Goal: Task Accomplishment & Management: Manage account settings

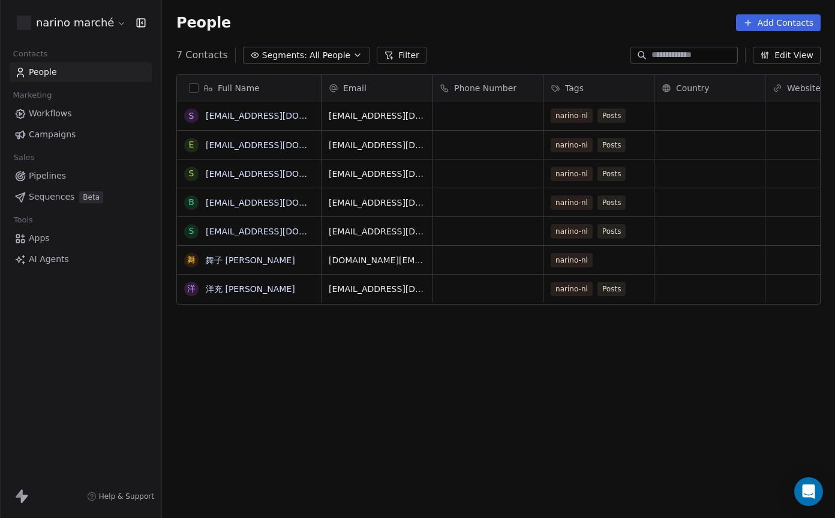
scroll to position [456, 673]
click at [53, 243] on link "Apps" at bounding box center [81, 238] width 142 height 20
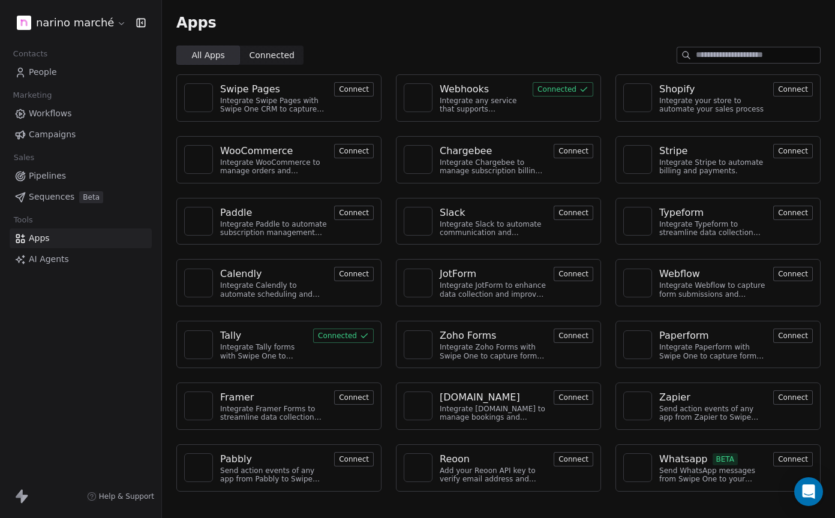
click at [420, 95] on img at bounding box center [418, 98] width 18 height 18
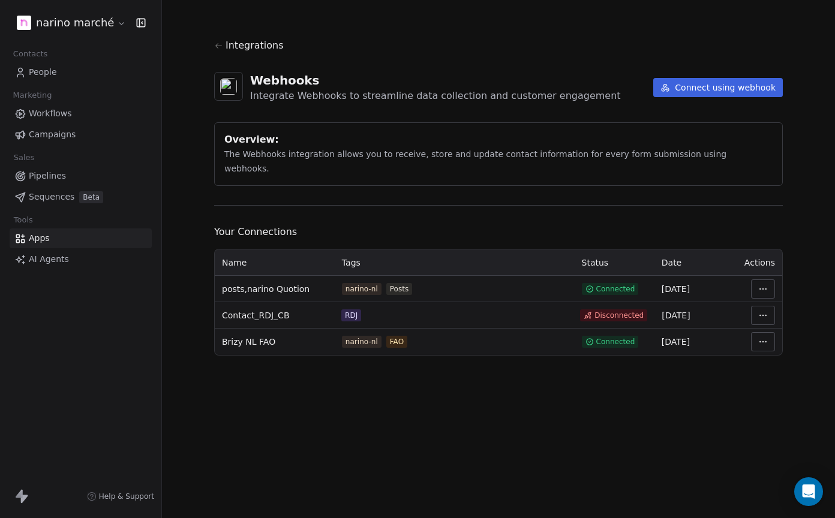
click at [679, 88] on button "Connect using webhook" at bounding box center [718, 87] width 130 height 19
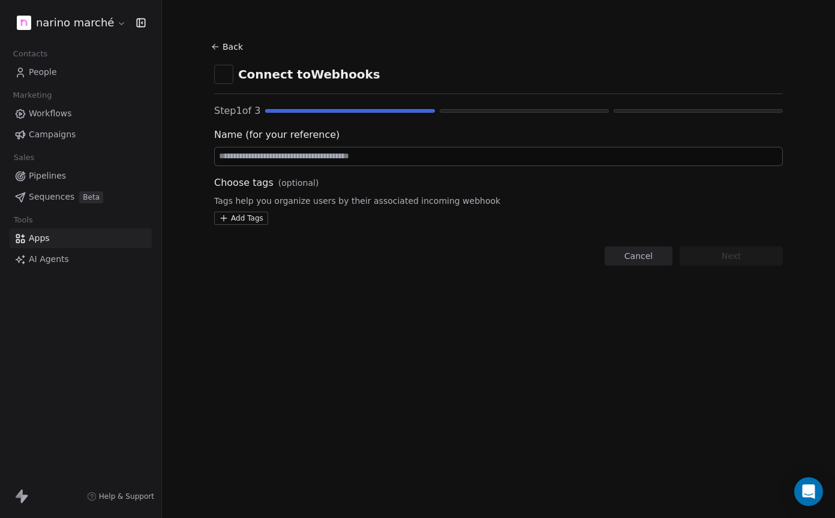
click at [443, 411] on div "Back Connect to Webhooks Step 1 of 3 Name (for your reference) Choose tags (opt…" at bounding box center [498, 259] width 673 height 518
click at [140, 496] on span "Help & Support" at bounding box center [126, 497] width 55 height 10
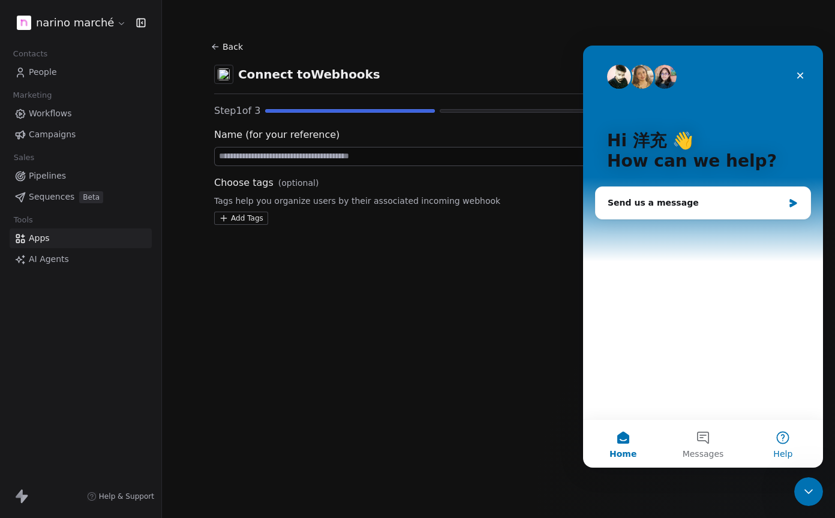
click at [781, 435] on button "Help" at bounding box center [783, 444] width 80 height 48
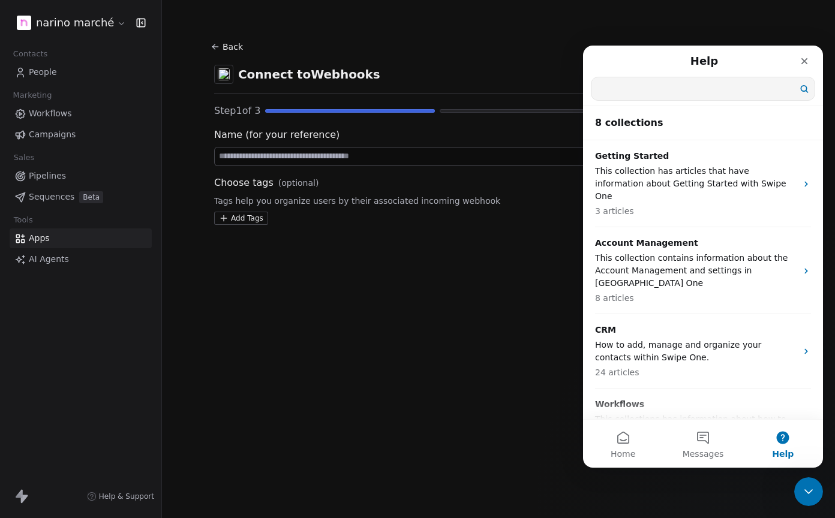
click at [686, 93] on input "Search for help" at bounding box center [702, 88] width 223 height 23
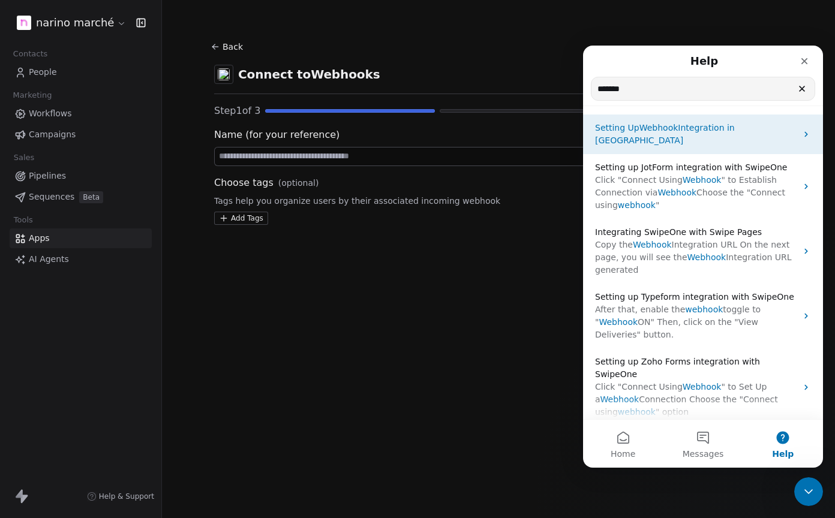
type input "*******"
click at [692, 129] on span "Integration in SwipeOne" at bounding box center [665, 134] width 140 height 22
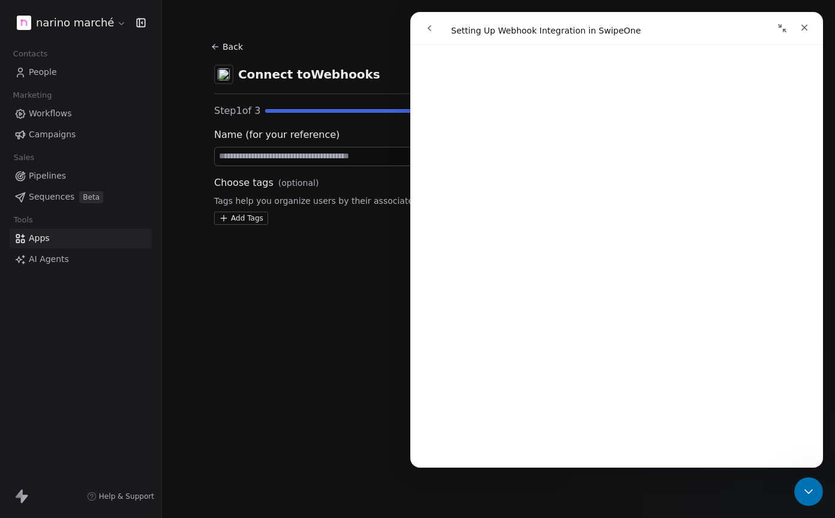
scroll to position [2193, 0]
click at [630, 467] on link "Open in help center" at bounding box center [616, 472] width 96 height 10
click at [807, 28] on icon "Close" at bounding box center [804, 28] width 10 height 10
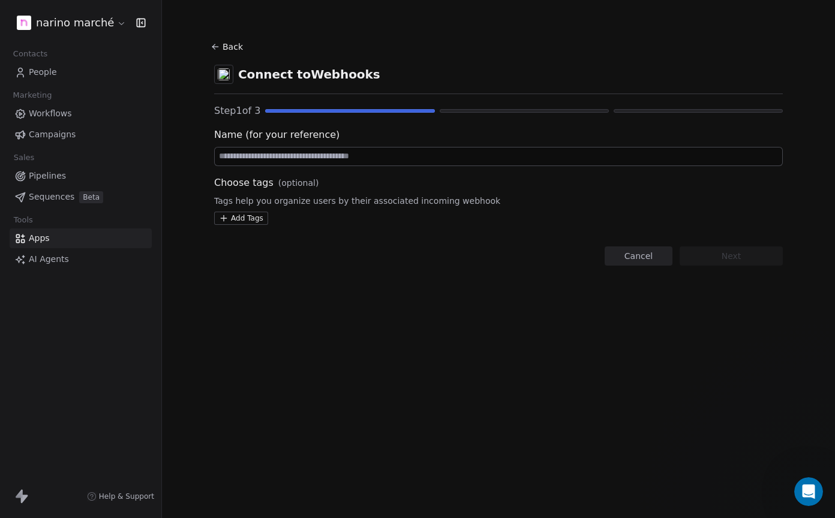
scroll to position [0, 0]
click at [465, 156] on input at bounding box center [498, 156] width 567 height 18
type input "**********"
click at [240, 215] on html "**********" at bounding box center [417, 259] width 835 height 518
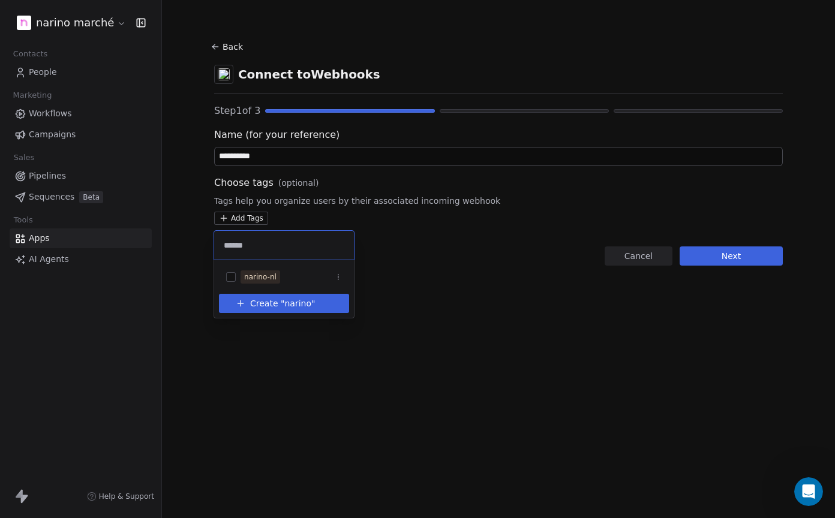
type input "******"
click at [294, 309] on span "narino" at bounding box center [297, 303] width 27 height 13
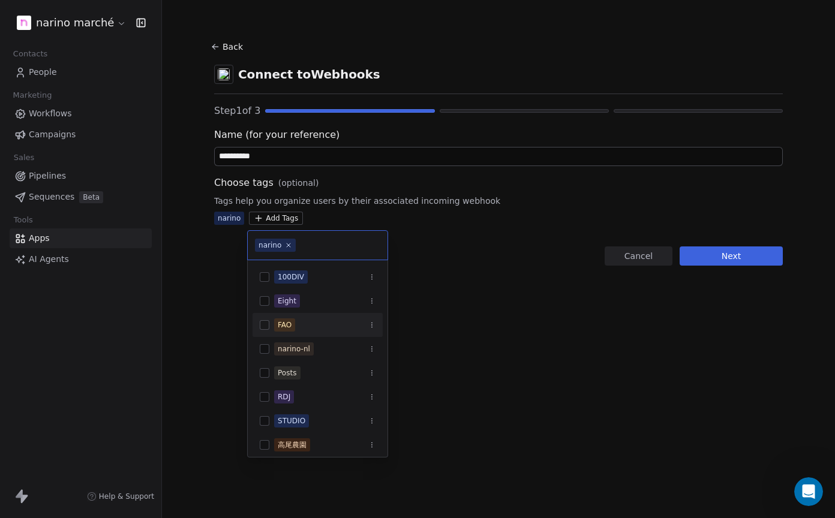
click at [739, 253] on html "**********" at bounding box center [417, 259] width 835 height 518
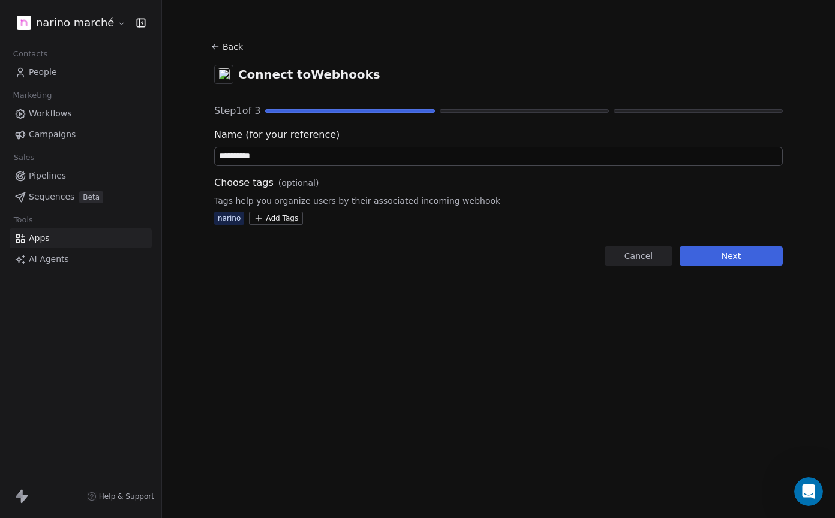
click at [736, 255] on button "Next" at bounding box center [730, 255] width 103 height 19
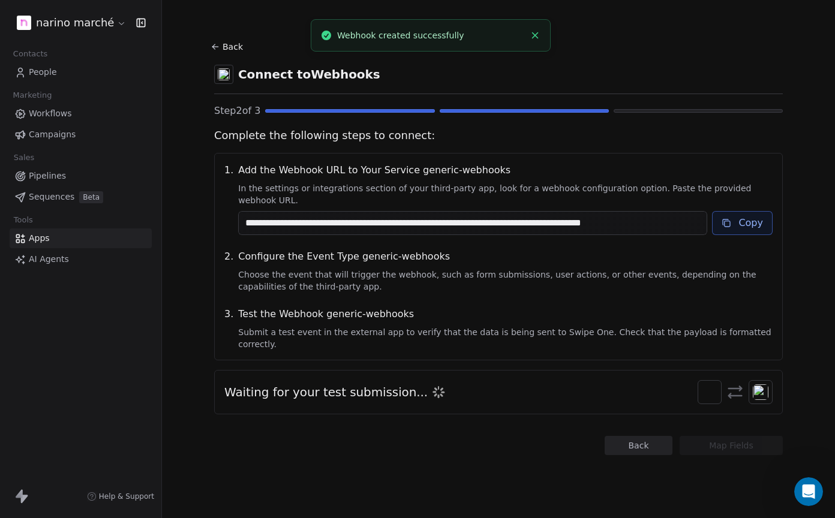
click at [747, 215] on button "Copy" at bounding box center [742, 223] width 61 height 24
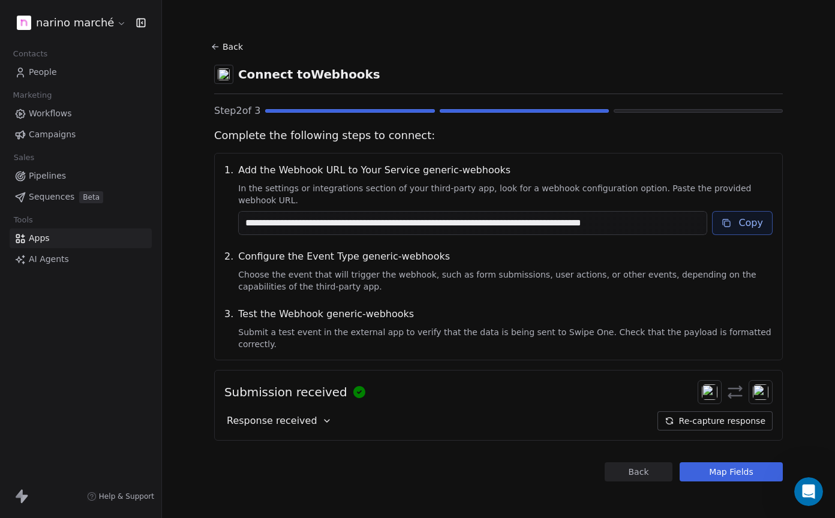
click at [322, 416] on icon at bounding box center [327, 421] width 10 height 10
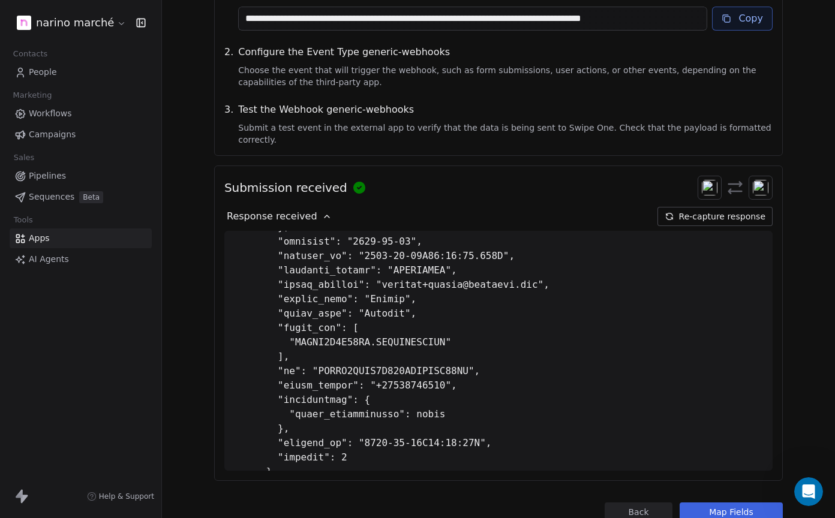
scroll to position [293, 0]
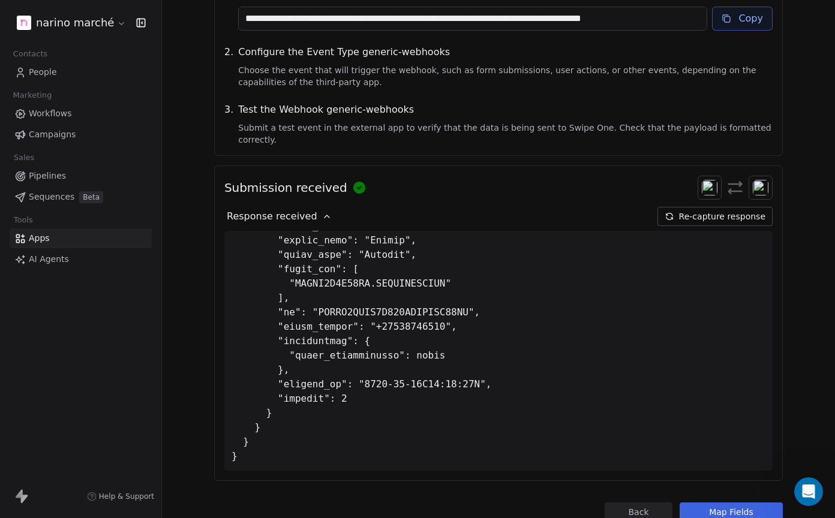
click at [725, 502] on button "Map Fields" at bounding box center [730, 511] width 103 height 19
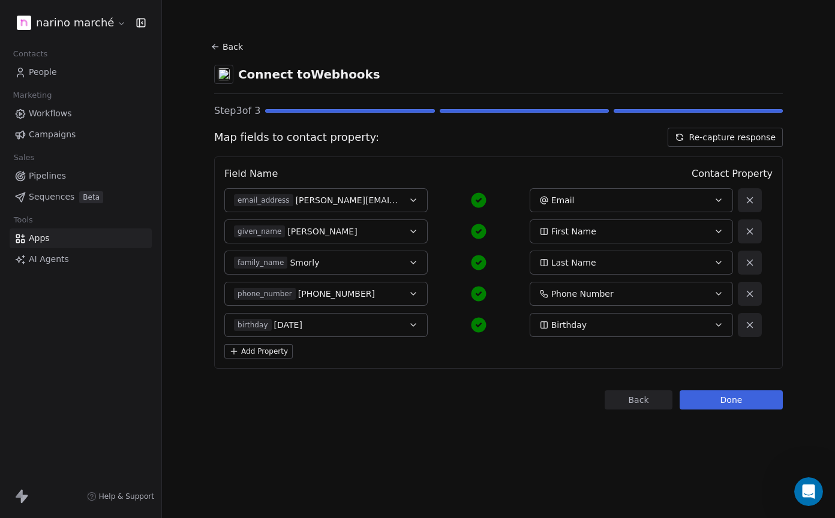
scroll to position [0, 0]
click at [282, 354] on button "Add Property" at bounding box center [258, 351] width 68 height 14
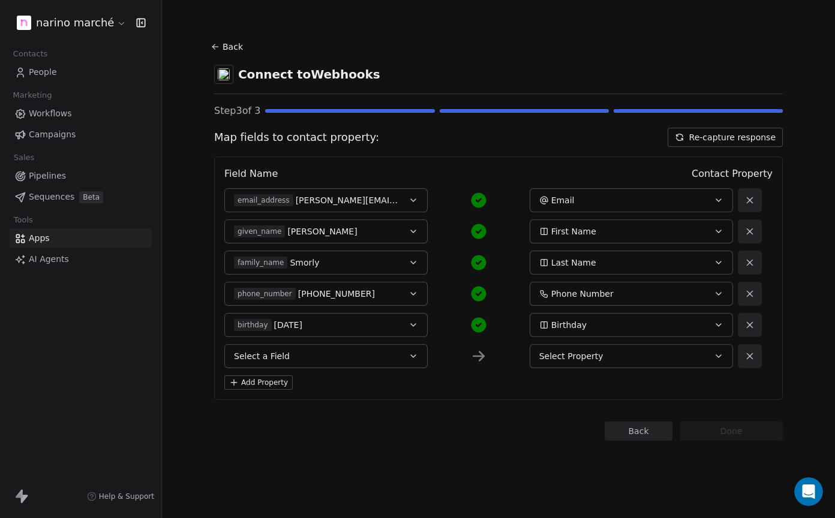
click at [387, 367] on button "Select a Field" at bounding box center [325, 356] width 203 height 24
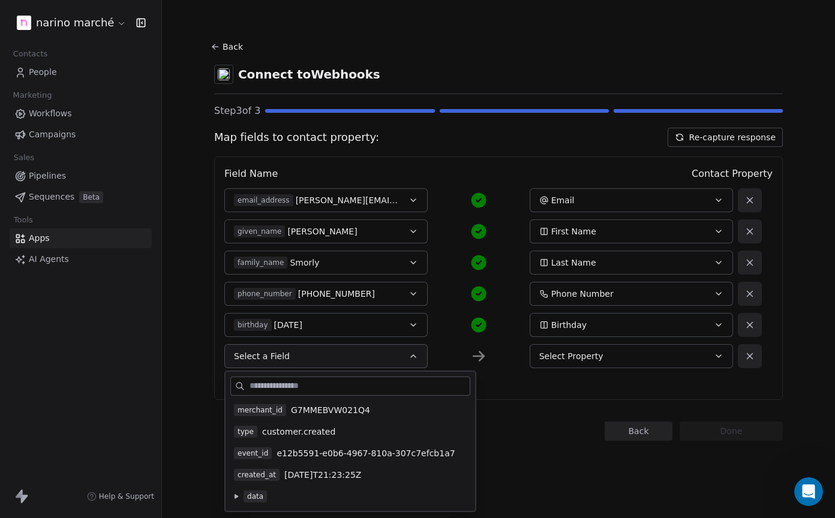
click at [234, 500] on button at bounding box center [236, 497] width 10 height 10
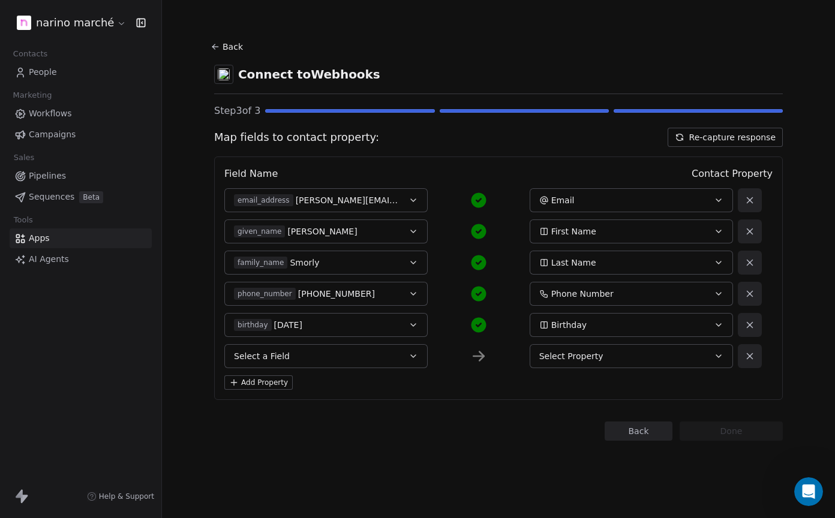
click at [504, 163] on div "Field Name Contact Property email_address jenkins+smorly@squareup.com Email giv…" at bounding box center [498, 277] width 568 height 243
click at [415, 349] on button "Select a Field" at bounding box center [325, 356] width 203 height 24
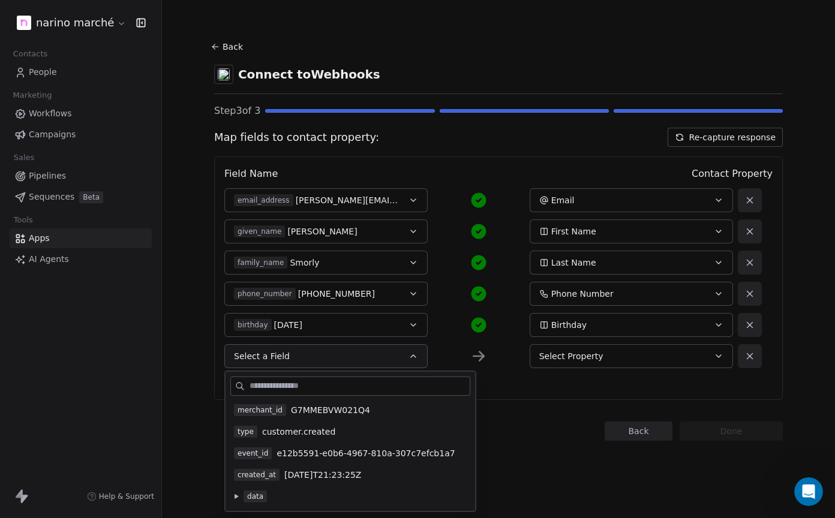
click at [236, 497] on icon at bounding box center [236, 496] width 4 height 4
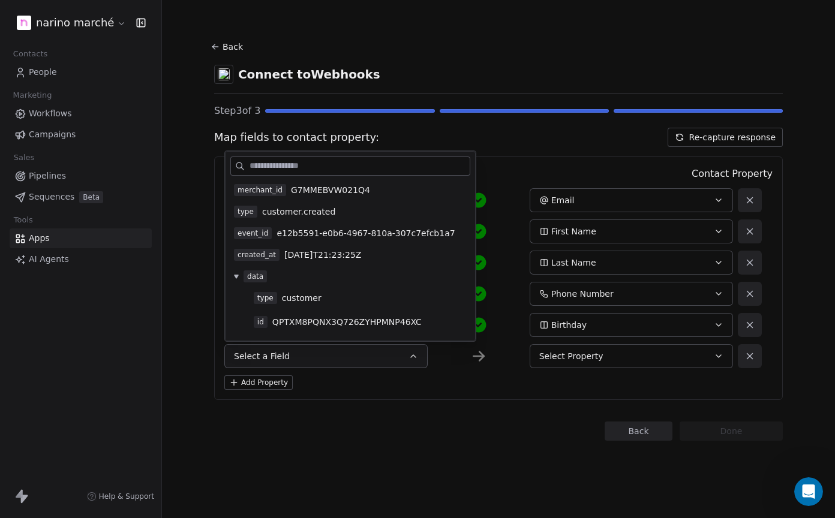
click at [338, 255] on span "2022-11-09T21:23:25Z" at bounding box center [322, 255] width 77 height 12
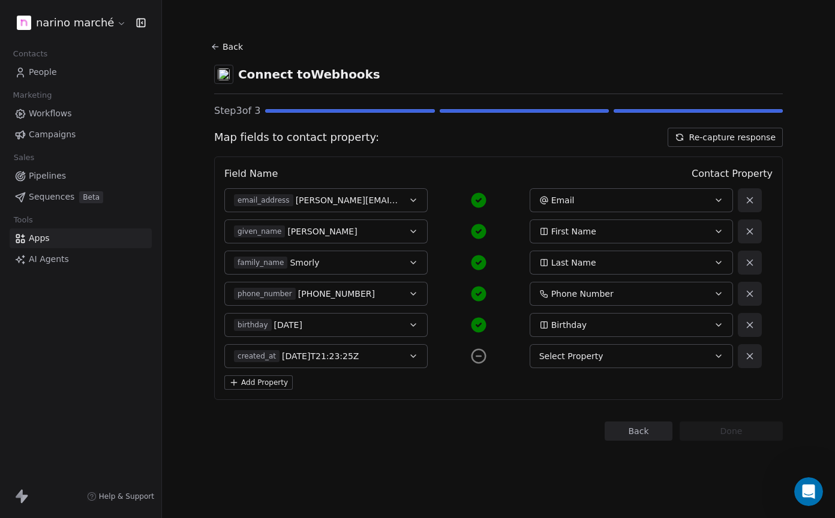
click at [716, 356] on icon "button" at bounding box center [718, 356] width 5 height 2
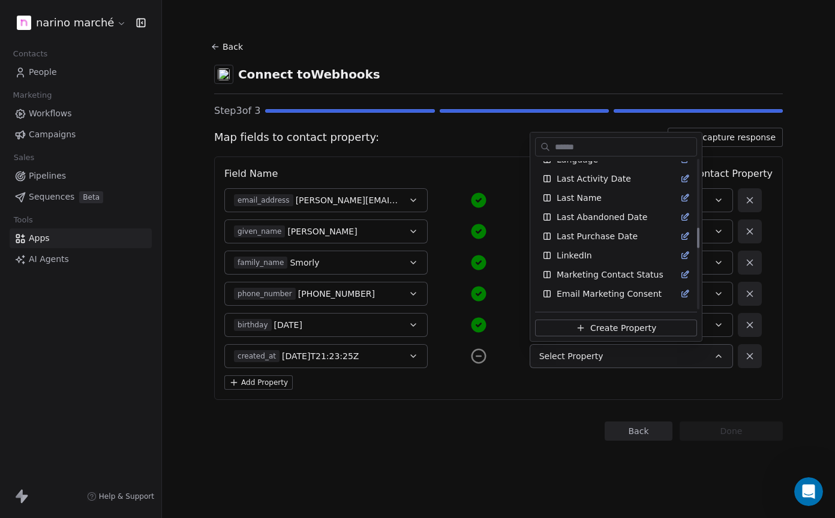
scroll to position [492, 0]
click at [624, 181] on span "Last Activity Date" at bounding box center [593, 178] width 74 height 12
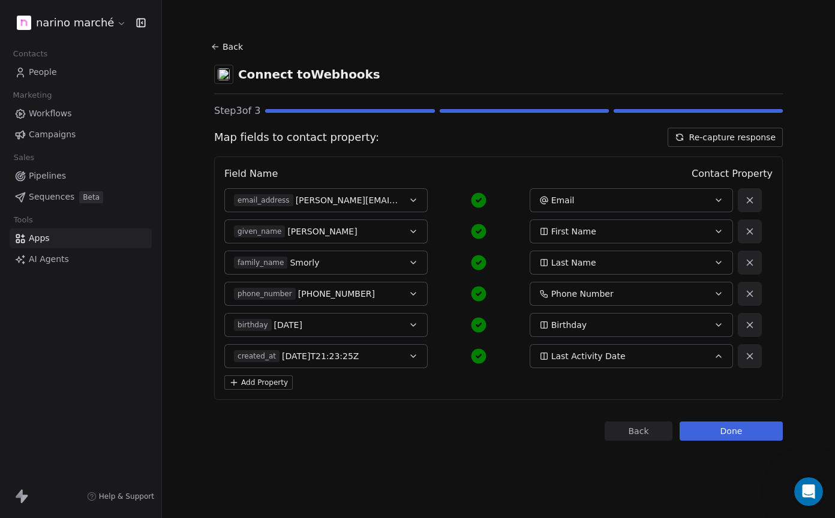
click at [728, 435] on button "Done" at bounding box center [730, 431] width 103 height 19
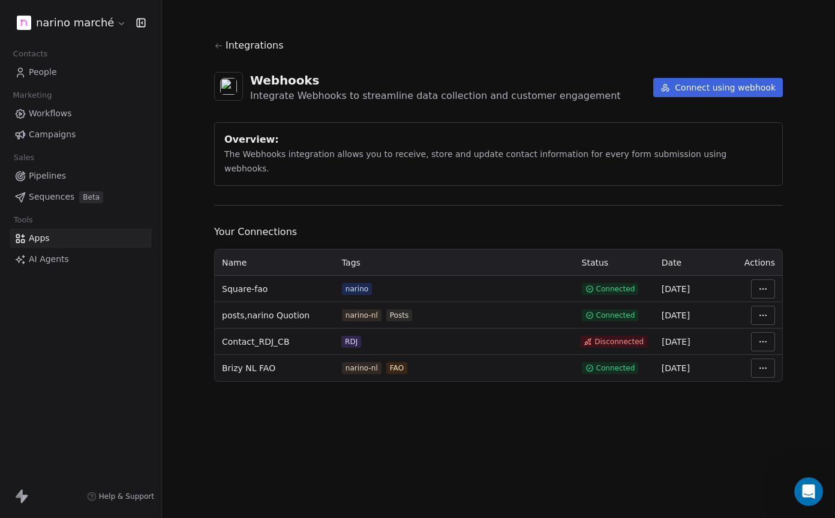
click at [56, 68] on link "People" at bounding box center [81, 72] width 142 height 20
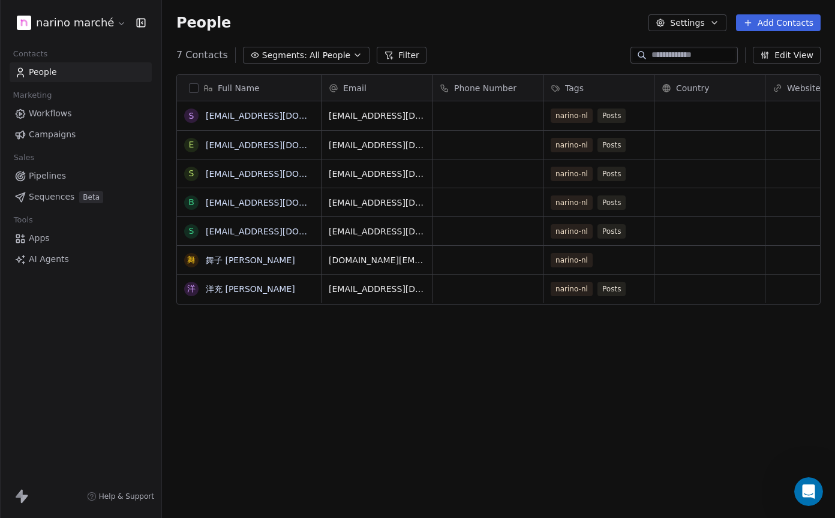
scroll to position [456, 673]
click at [587, 33] on div "People Settings Add Contacts" at bounding box center [498, 23] width 673 height 46
click at [40, 240] on span "Apps" at bounding box center [39, 238] width 21 height 13
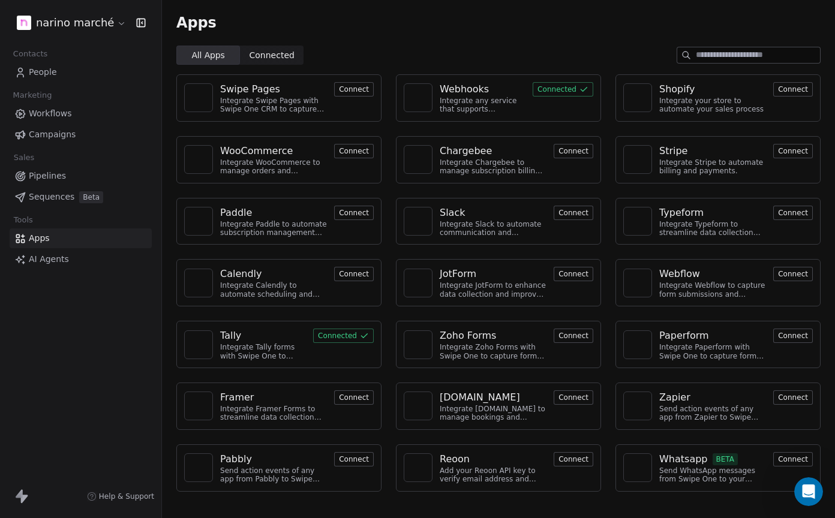
click at [466, 107] on div "Integrate any service that supports webhooks with Swipe One to capture and auto…" at bounding box center [482, 105] width 86 height 17
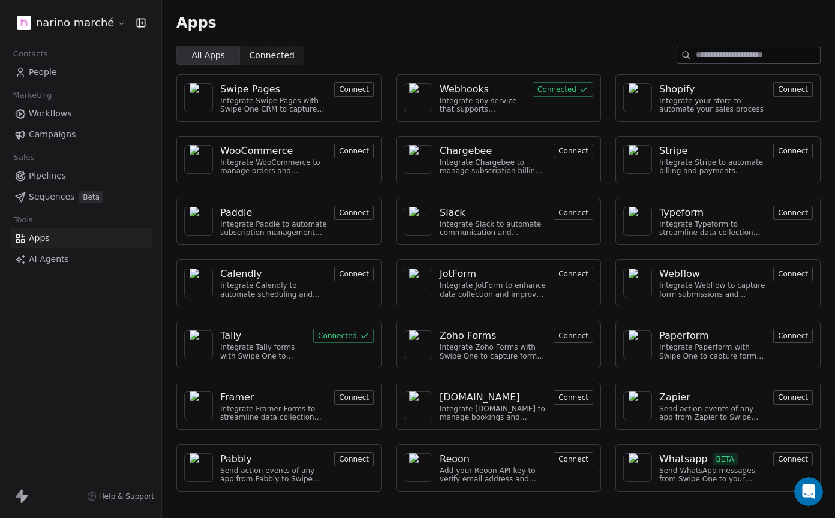
click at [466, 91] on div "Webhooks" at bounding box center [463, 89] width 49 height 14
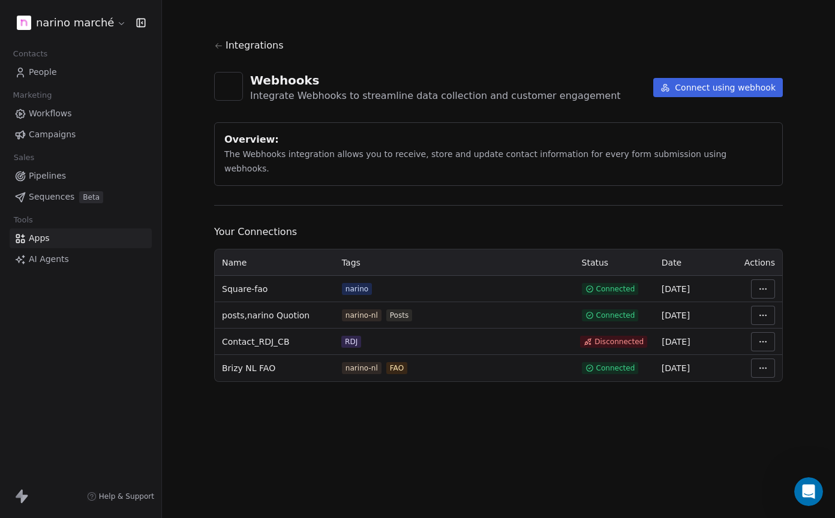
click at [761, 327] on html "narino marché Contacts People Marketing Workflows Campaigns Sales Pipelines Seq…" at bounding box center [417, 259] width 835 height 518
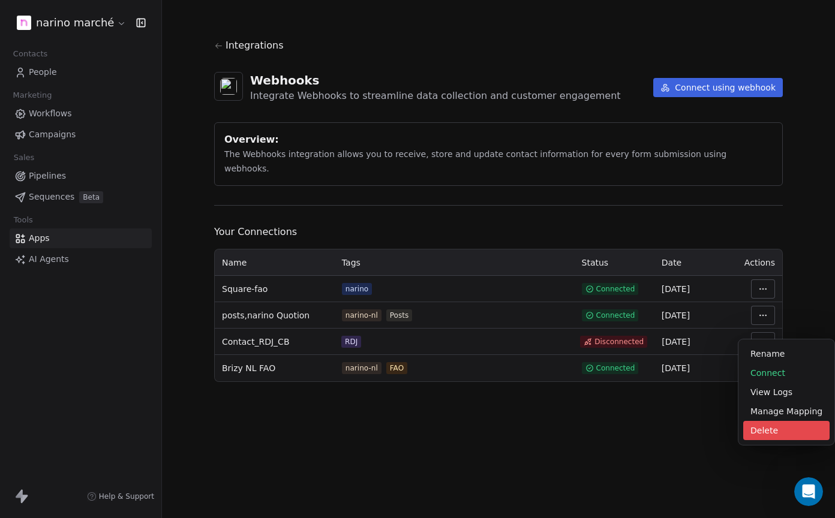
click at [775, 436] on div "Delete" at bounding box center [786, 430] width 86 height 19
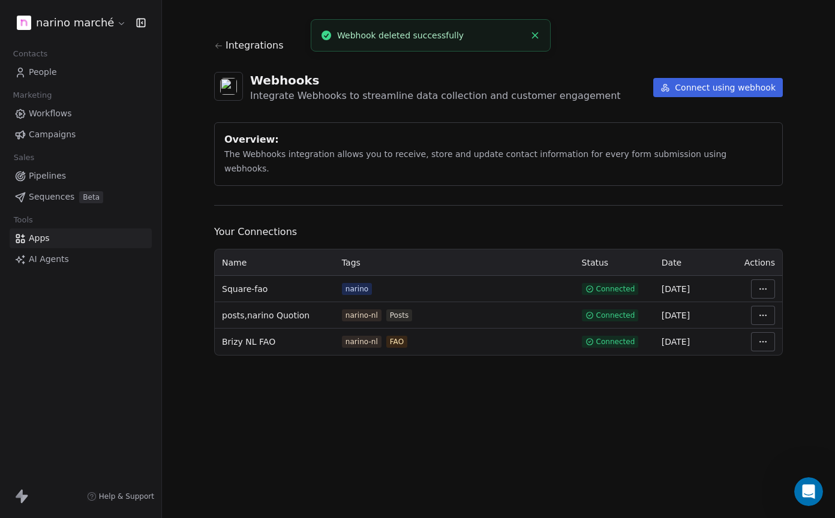
click at [690, 91] on button "Connect using webhook" at bounding box center [718, 87] width 130 height 19
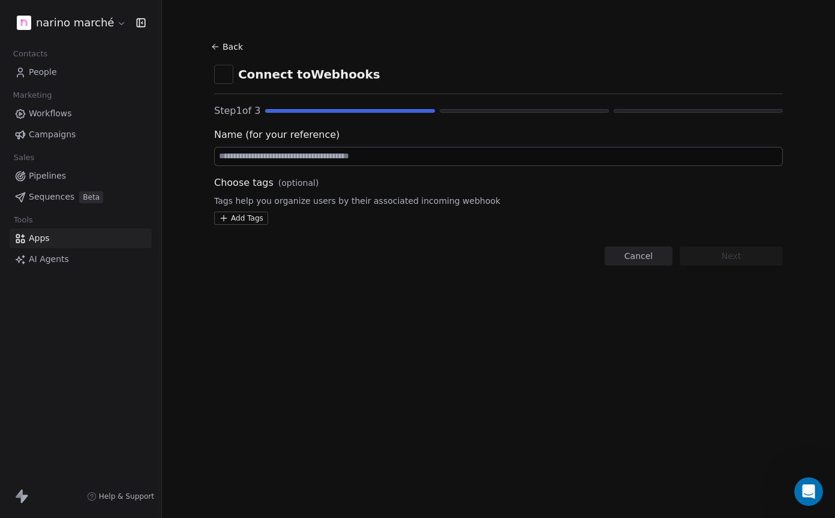
click at [436, 161] on input at bounding box center [498, 156] width 567 height 18
type input "**********"
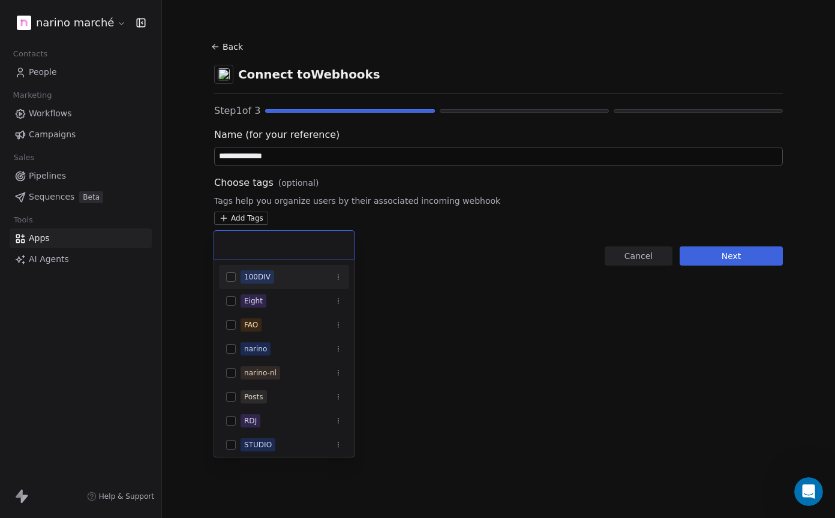
click at [260, 219] on html "**********" at bounding box center [417, 259] width 835 height 518
click at [266, 350] on span "narino" at bounding box center [255, 348] width 30 height 13
click at [586, 326] on html "**********" at bounding box center [417, 259] width 835 height 518
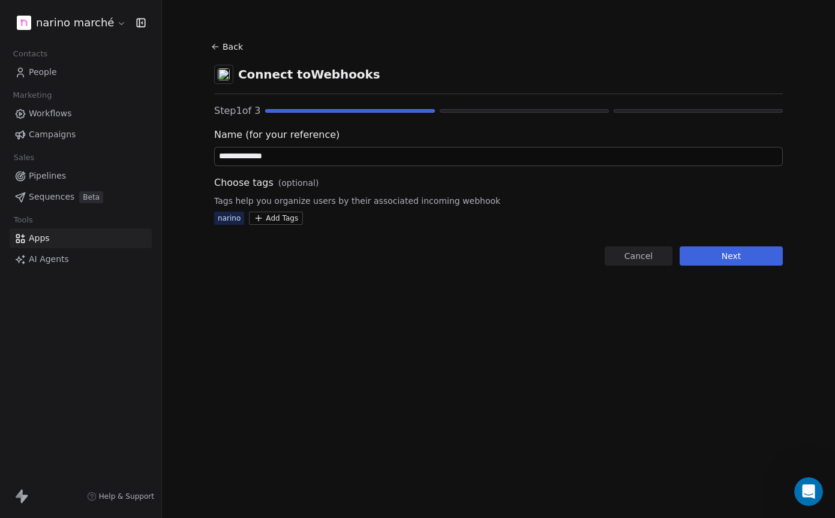
click at [750, 261] on button "Next" at bounding box center [730, 255] width 103 height 19
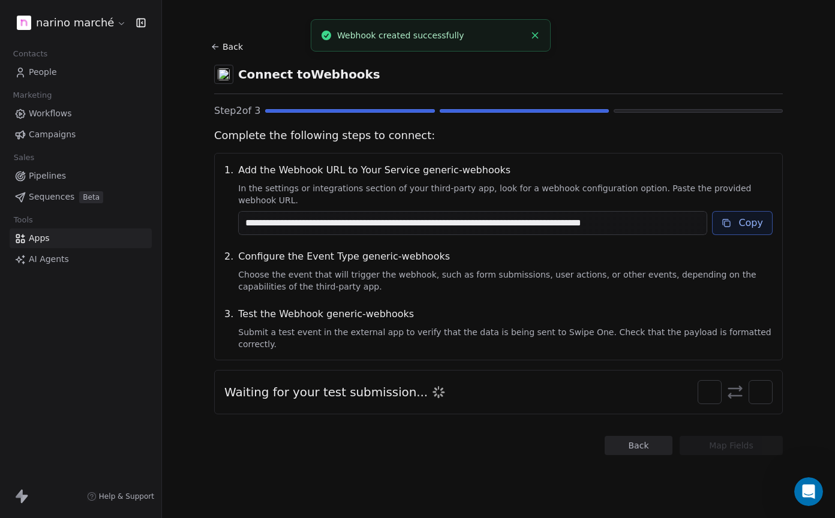
click at [743, 225] on div "**********" at bounding box center [498, 256] width 568 height 207
click at [743, 215] on button "Copy" at bounding box center [742, 223] width 61 height 24
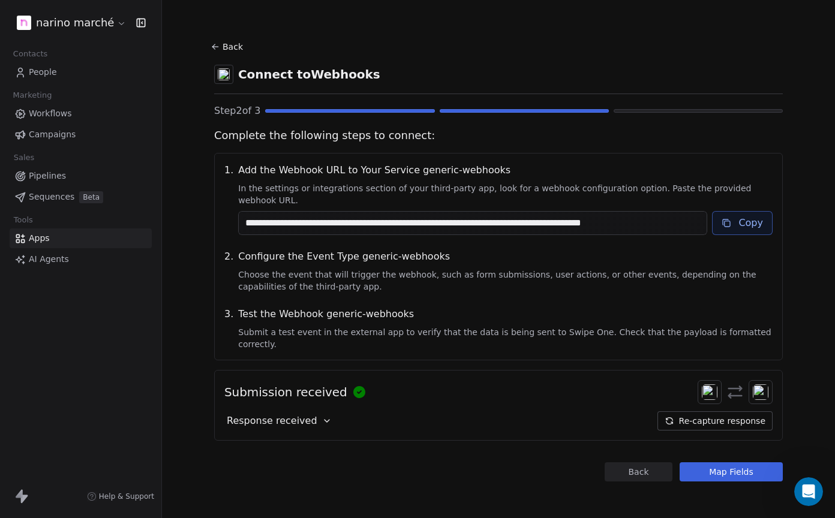
click at [323, 416] on icon at bounding box center [327, 421] width 10 height 10
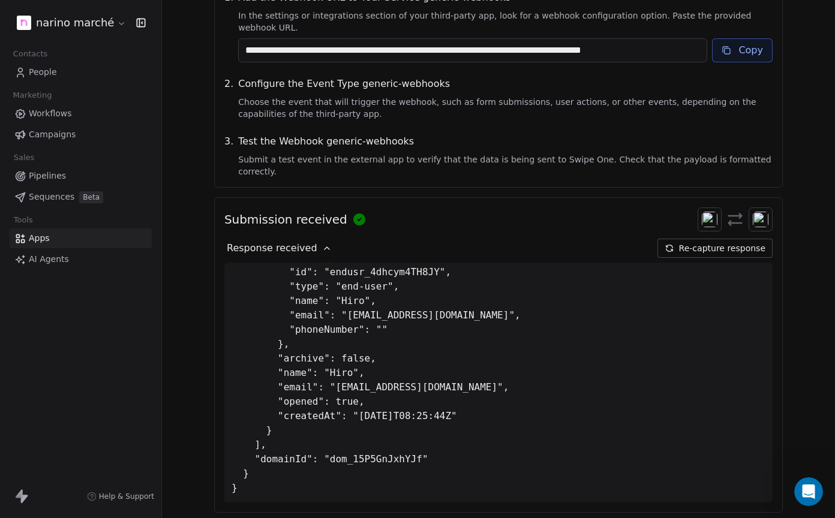
scroll to position [222, 0]
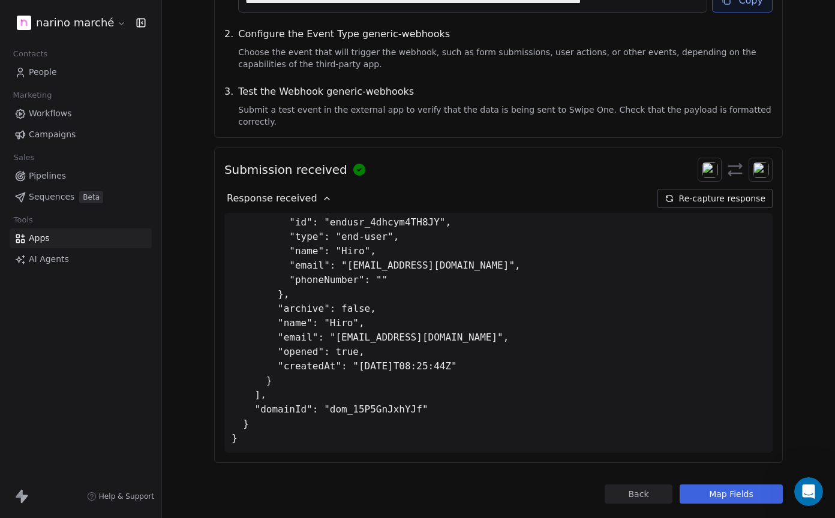
click at [713, 484] on button "Map Fields" at bounding box center [730, 493] width 103 height 19
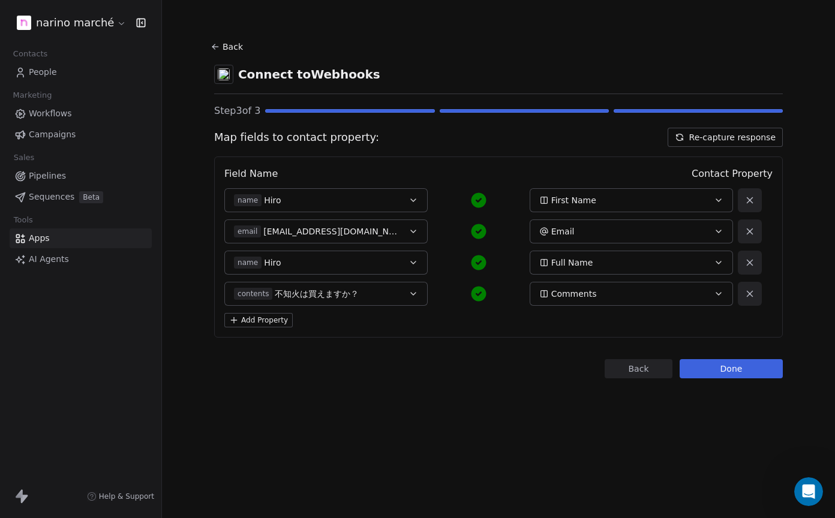
scroll to position [0, 0]
click at [717, 195] on icon "button" at bounding box center [718, 200] width 10 height 10
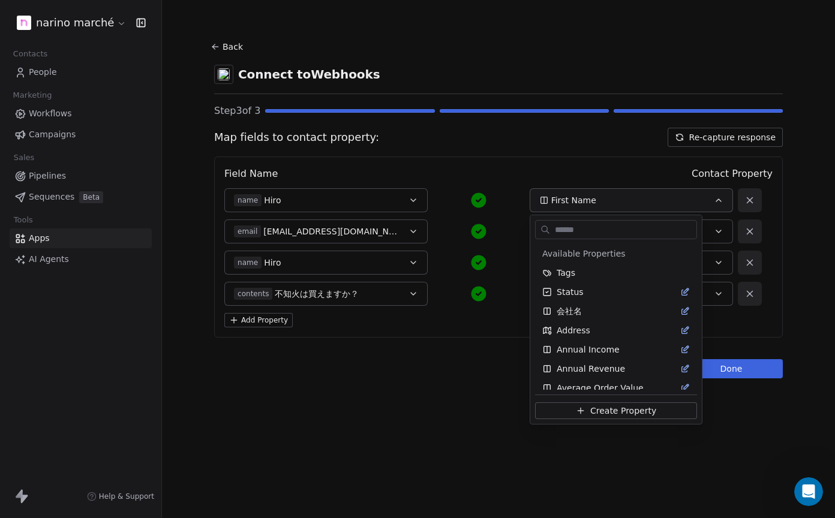
scroll to position [257, 0]
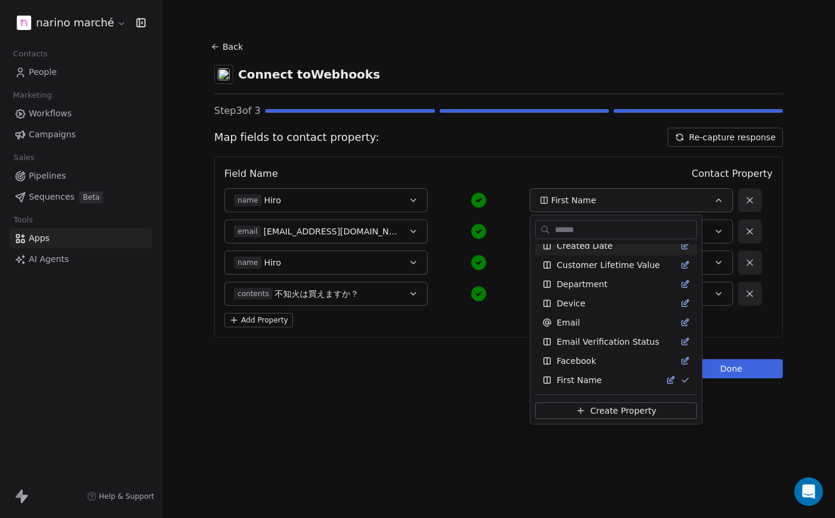
click at [614, 169] on html "narino marché Contacts People Marketing Workflows Campaigns Sales Pipelines Seq…" at bounding box center [417, 259] width 835 height 518
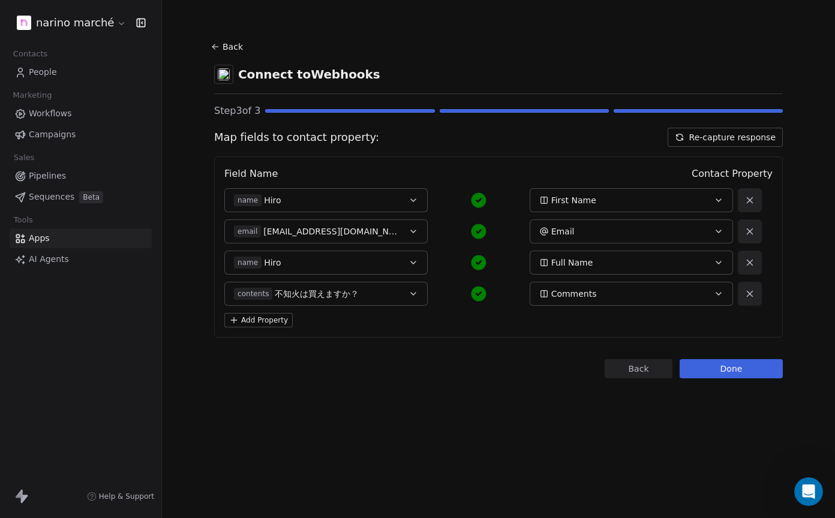
click at [714, 293] on icon "button" at bounding box center [718, 294] width 10 height 10
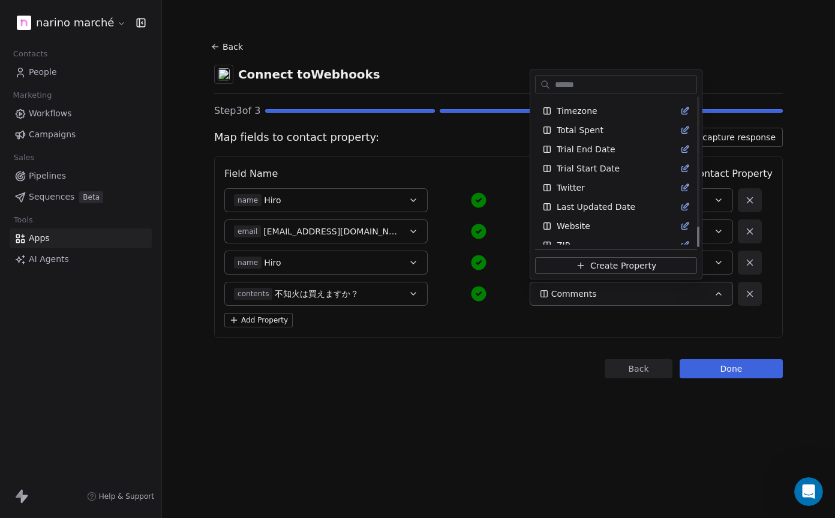
scroll to position [929, 0]
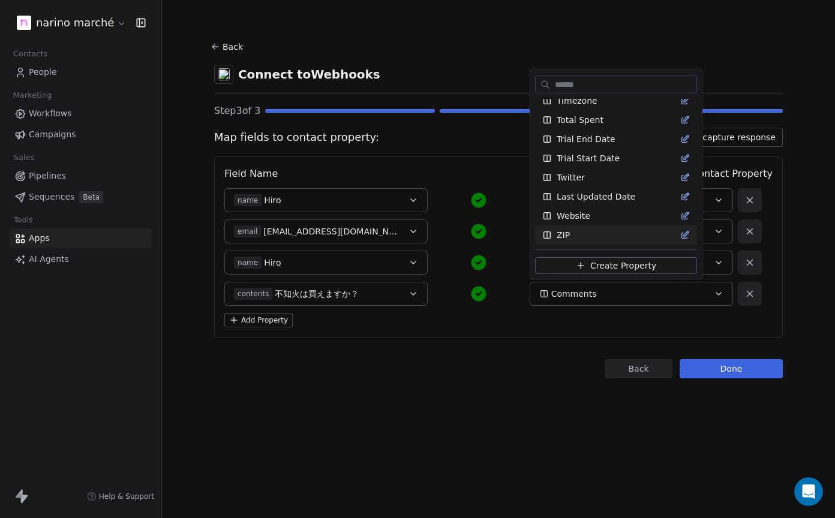
click at [529, 413] on html "narino marché Contacts People Marketing Workflows Campaigns Sales Pipelines Seq…" at bounding box center [417, 259] width 835 height 518
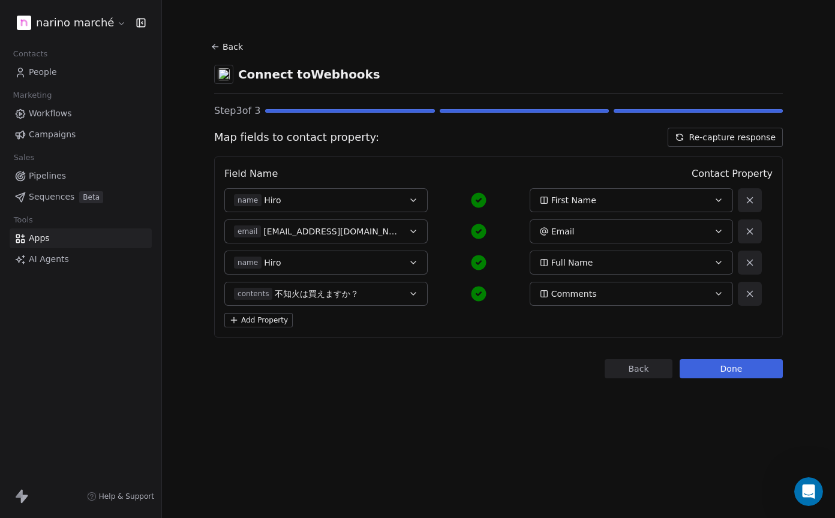
click at [748, 368] on button "Done" at bounding box center [730, 368] width 103 height 19
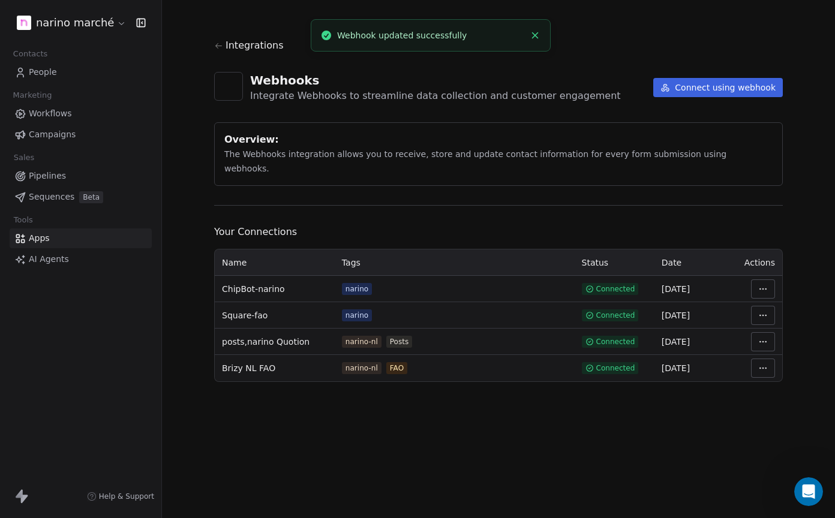
click at [46, 77] on span "People" at bounding box center [43, 72] width 28 height 13
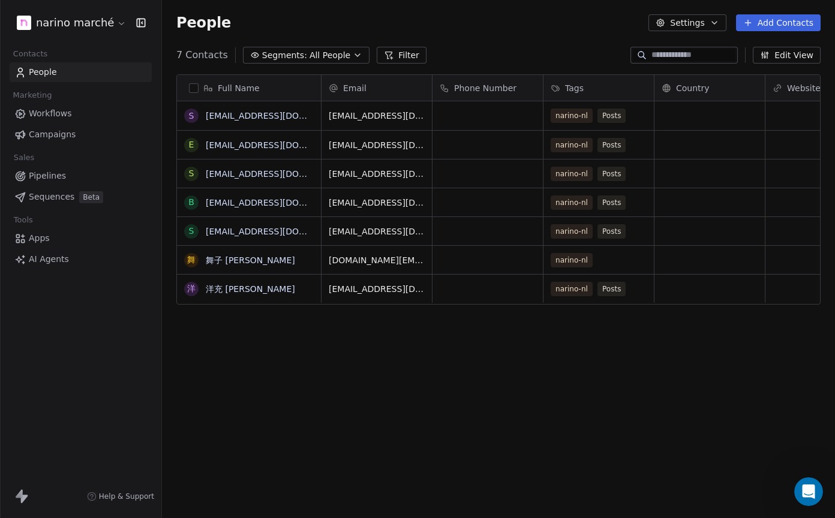
scroll to position [456, 673]
click at [220, 293] on link "Hiro" at bounding box center [214, 289] width 17 height 10
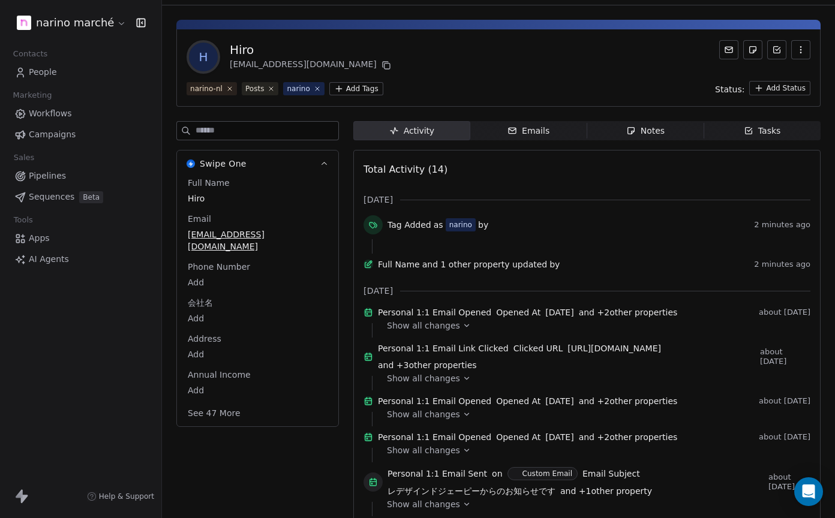
scroll to position [29, 0]
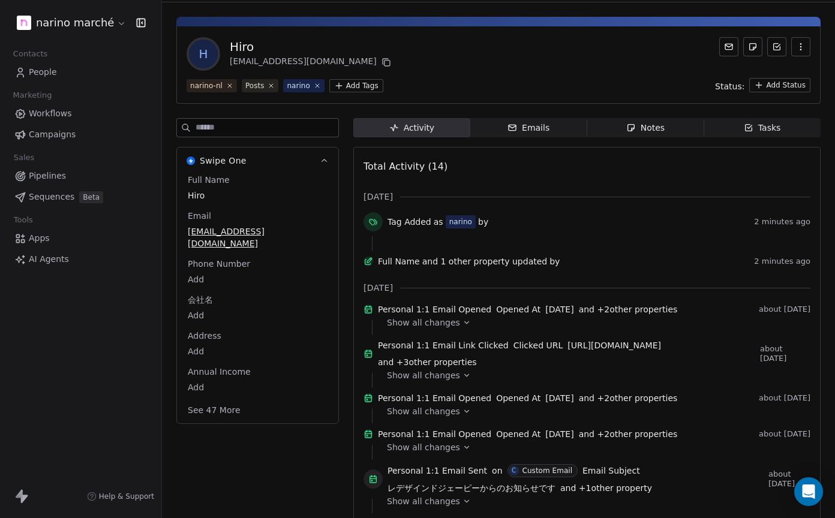
click at [531, 133] on div "Emails" at bounding box center [528, 128] width 42 height 13
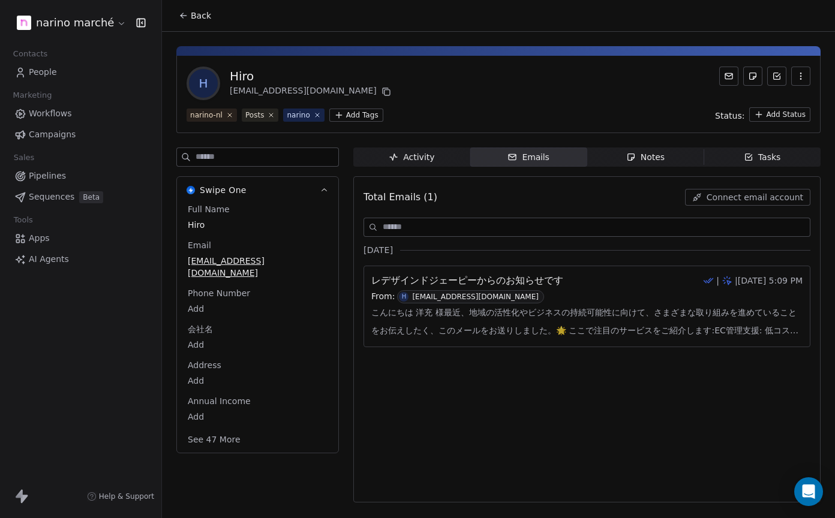
click at [633, 161] on icon "button" at bounding box center [631, 157] width 10 height 10
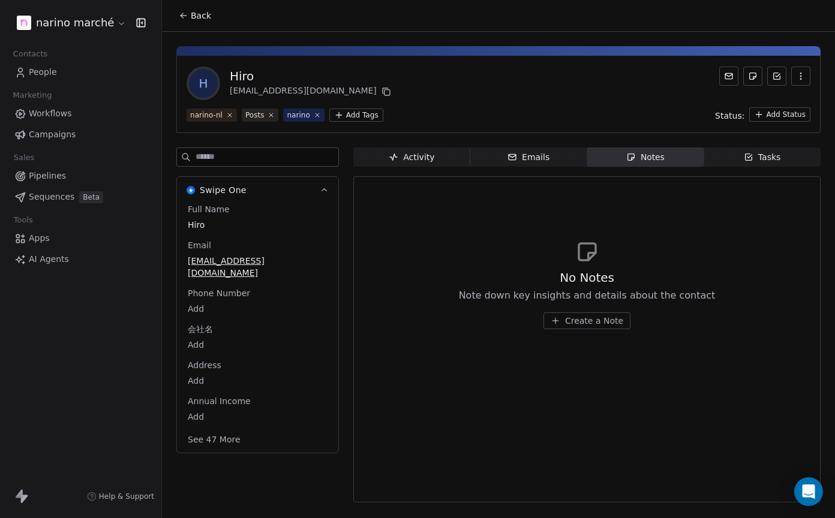
click at [394, 161] on icon "button" at bounding box center [394, 157] width 10 height 10
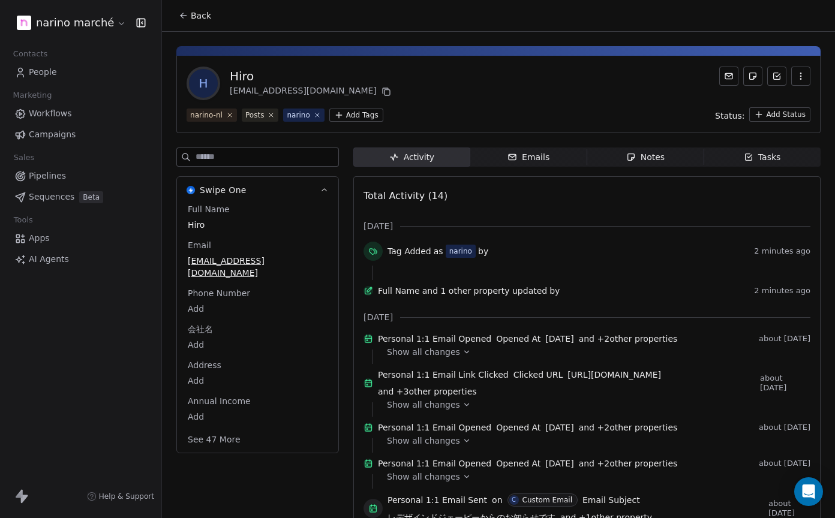
click at [306, 287] on div "Phone Number Add" at bounding box center [257, 301] width 144 height 29
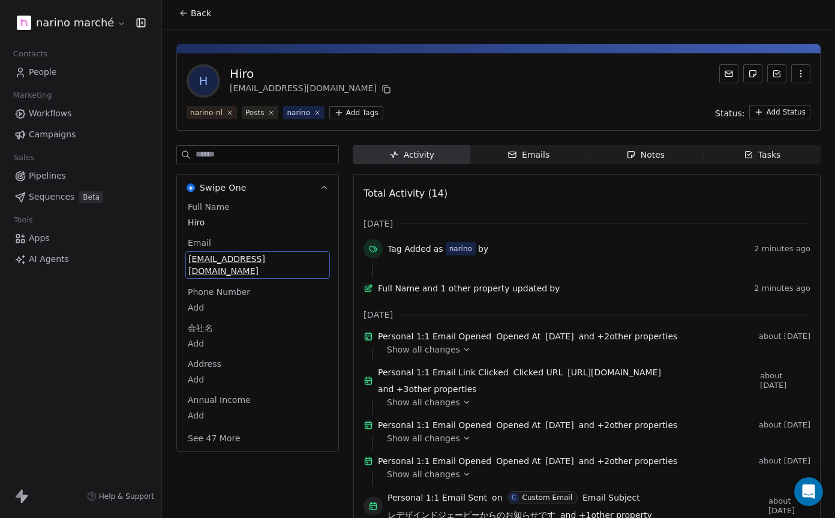
click at [247, 263] on span "[EMAIL_ADDRESS][DOMAIN_NAME]" at bounding box center [257, 265] width 139 height 24
click at [244, 259] on span "[EMAIL_ADDRESS][DOMAIN_NAME]" at bounding box center [257, 265] width 139 height 24
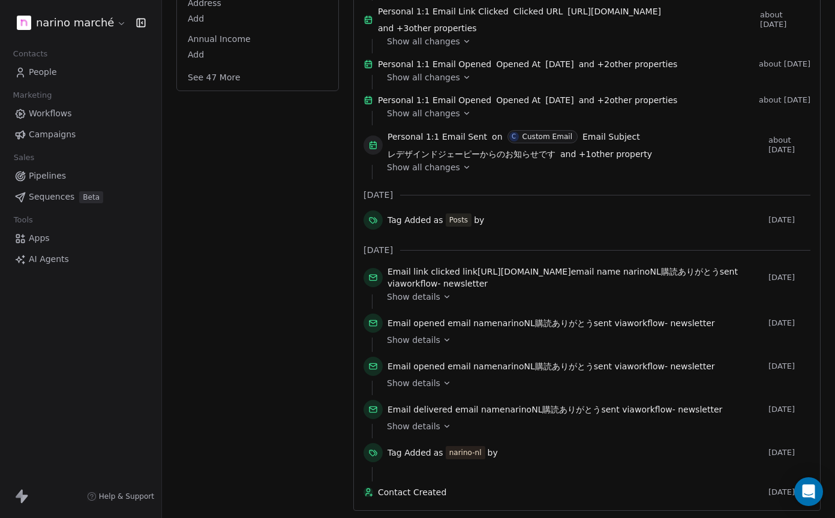
scroll to position [0, 0]
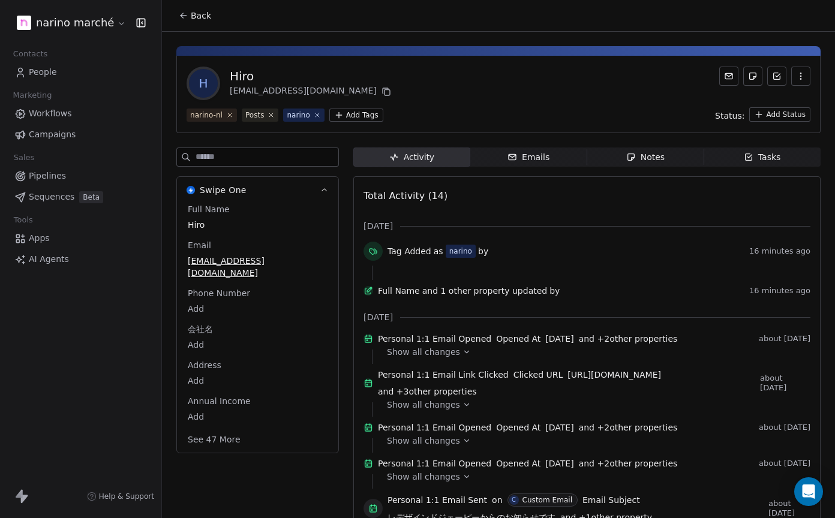
click at [751, 158] on icon "button" at bounding box center [748, 157] width 7 height 7
click at [669, 161] on span "Notes Notes" at bounding box center [645, 156] width 117 height 19
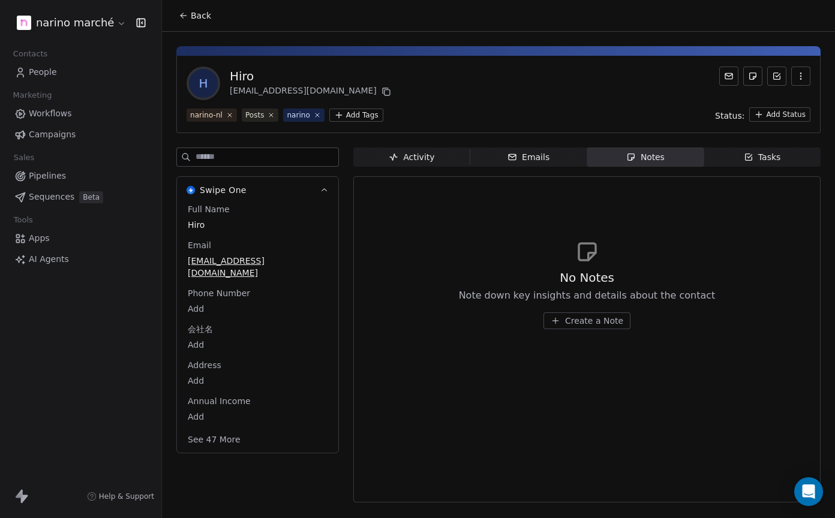
click at [541, 158] on div "Emails" at bounding box center [528, 157] width 42 height 13
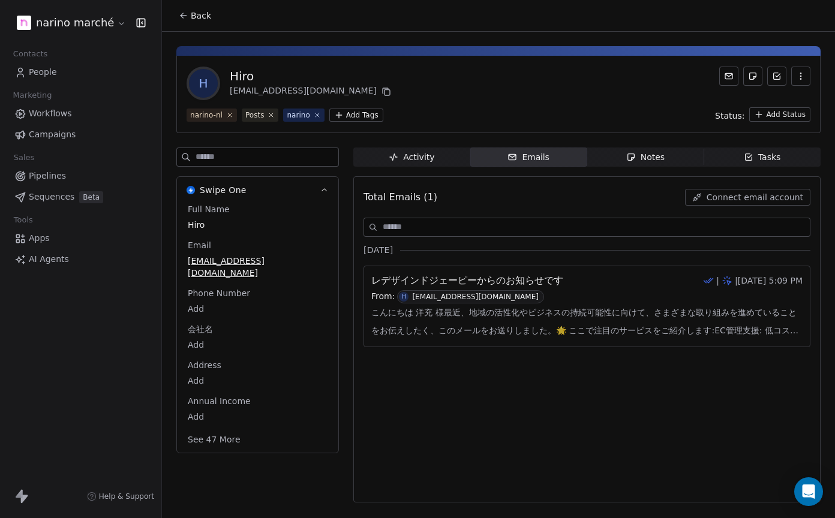
click at [182, 19] on icon at bounding box center [184, 16] width 10 height 10
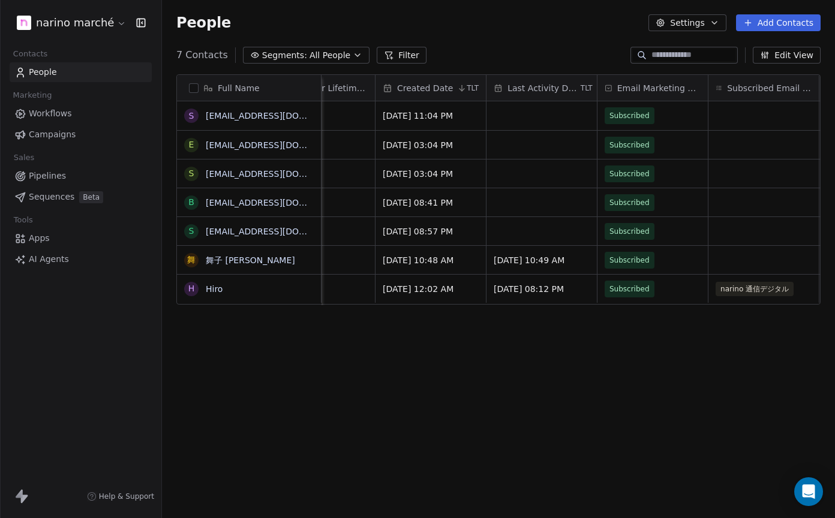
scroll to position [0, 1083]
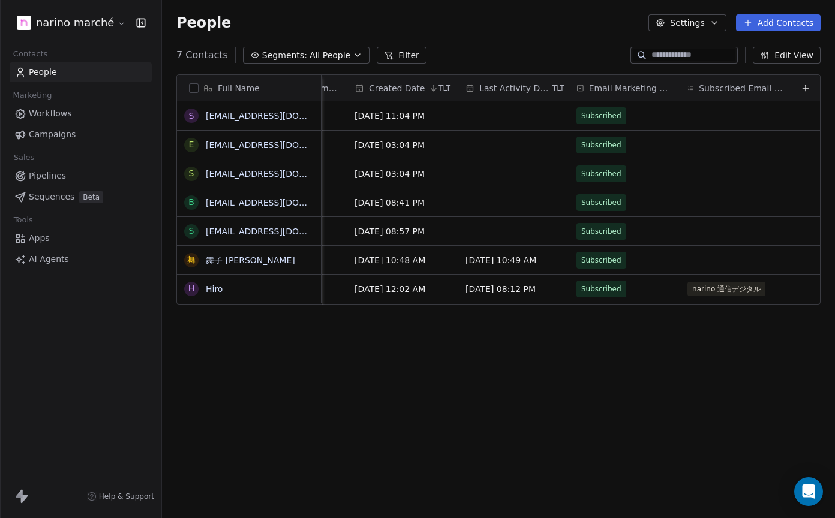
click at [809, 90] on icon at bounding box center [805, 88] width 10 height 10
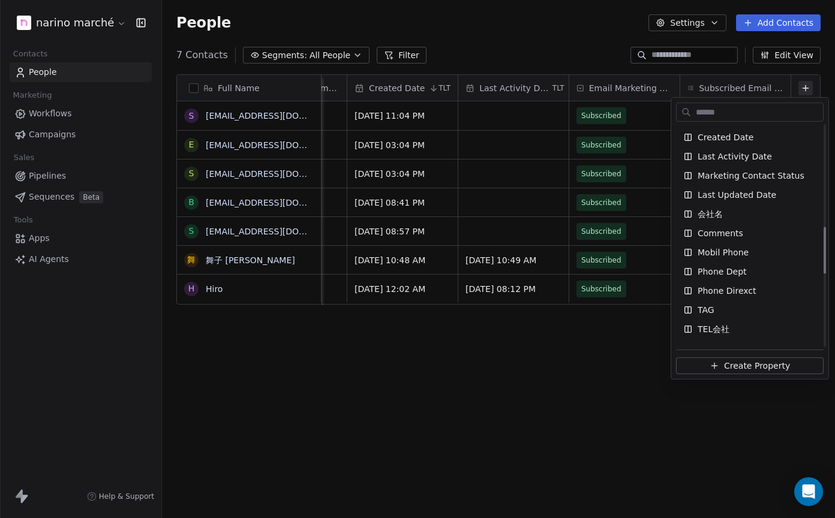
scroll to position [484, 0]
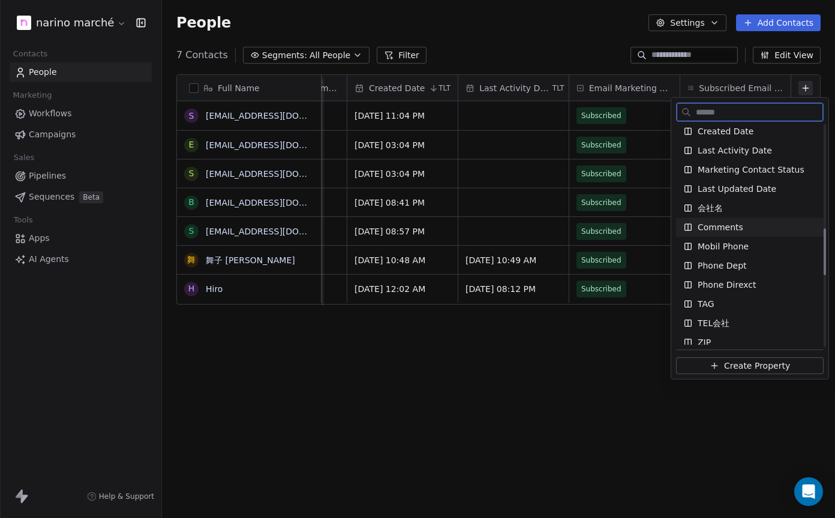
click at [752, 230] on div "Comments" at bounding box center [749, 227] width 133 height 12
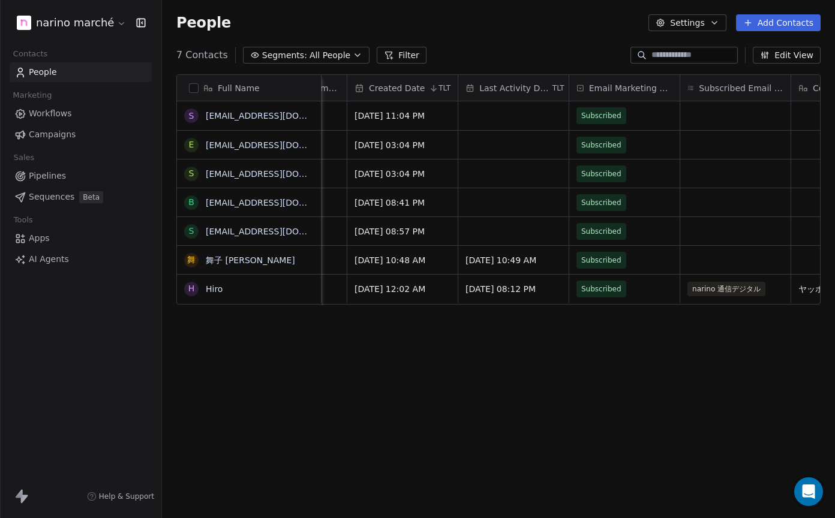
scroll to position [0, 1194]
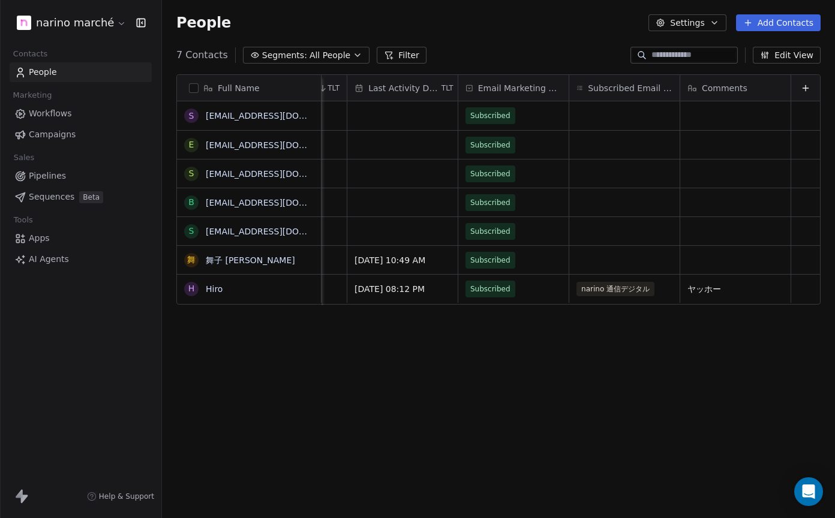
click at [703, 338] on div "Full Name s [EMAIL_ADDRESS][DOMAIN_NAME] e [EMAIL_ADDRESS][DOMAIN_NAME] s [EMAI…" at bounding box center [498, 293] width 673 height 456
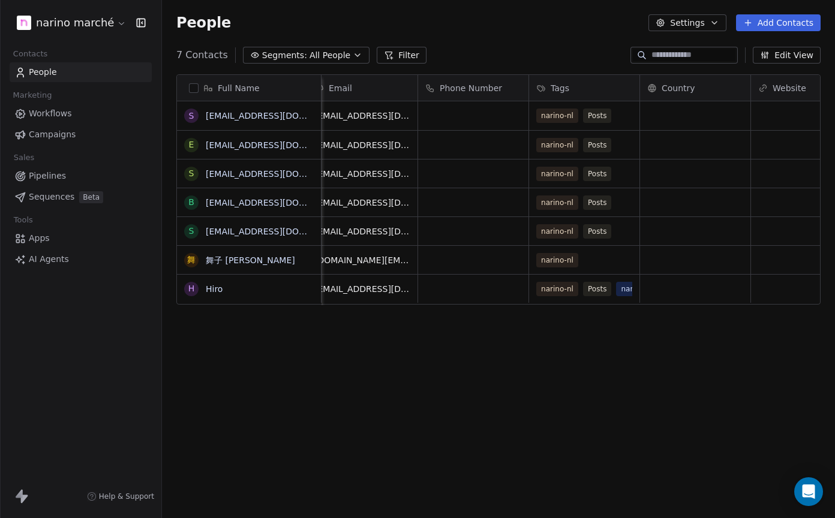
scroll to position [0, 0]
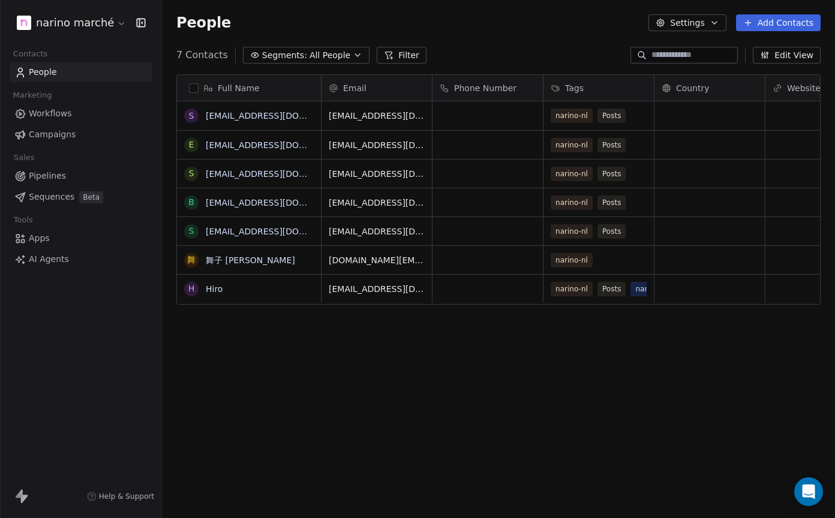
click at [686, 24] on button "Settings" at bounding box center [686, 22] width 77 height 17
click at [684, 52] on span "Contact Properties" at bounding box center [718, 49] width 78 height 13
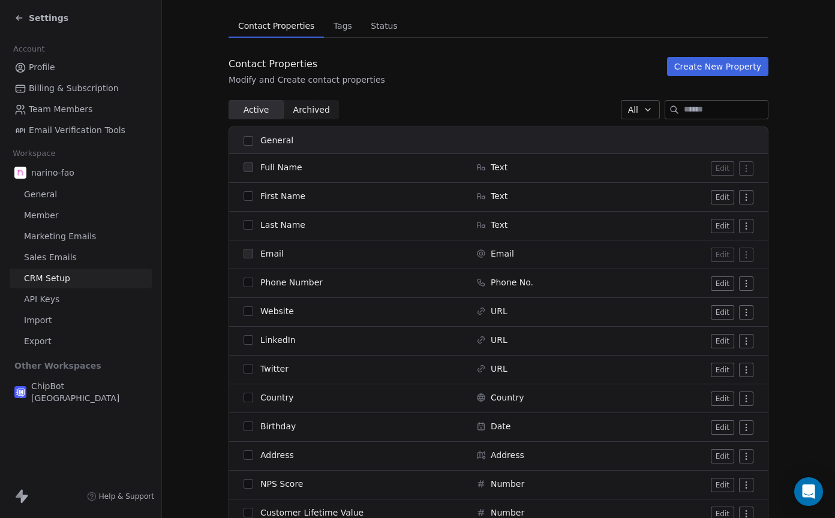
scroll to position [69, 0]
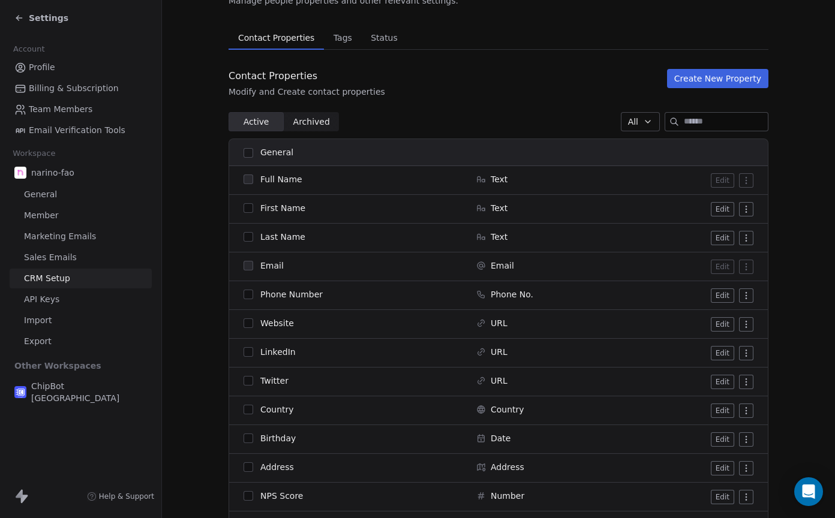
click at [730, 83] on button "Create New Property" at bounding box center [717, 78] width 101 height 19
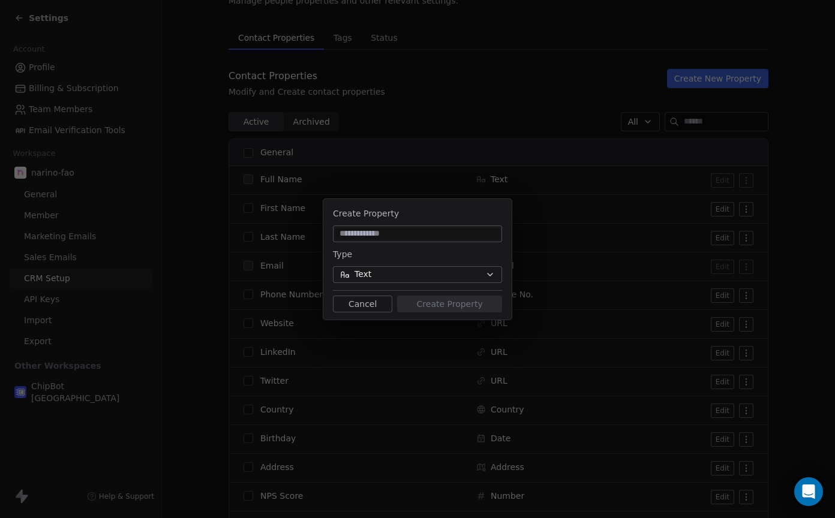
click at [347, 306] on button "Cancel" at bounding box center [362, 304] width 59 height 17
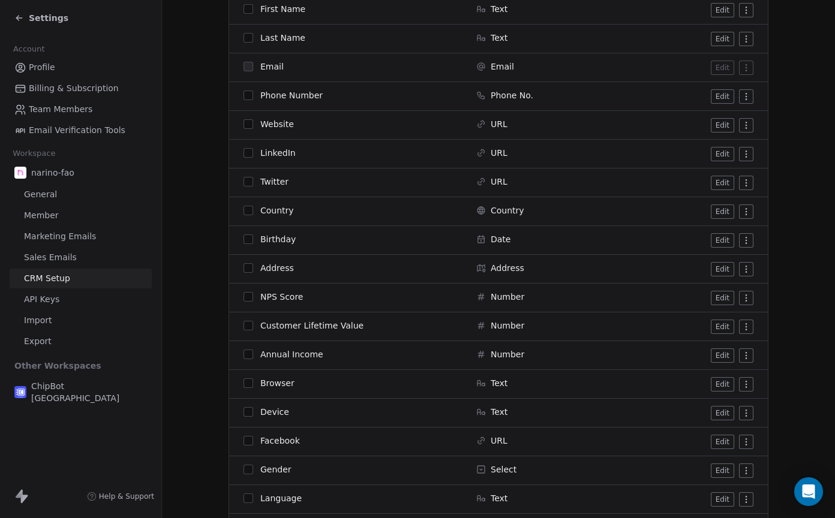
scroll to position [0, 0]
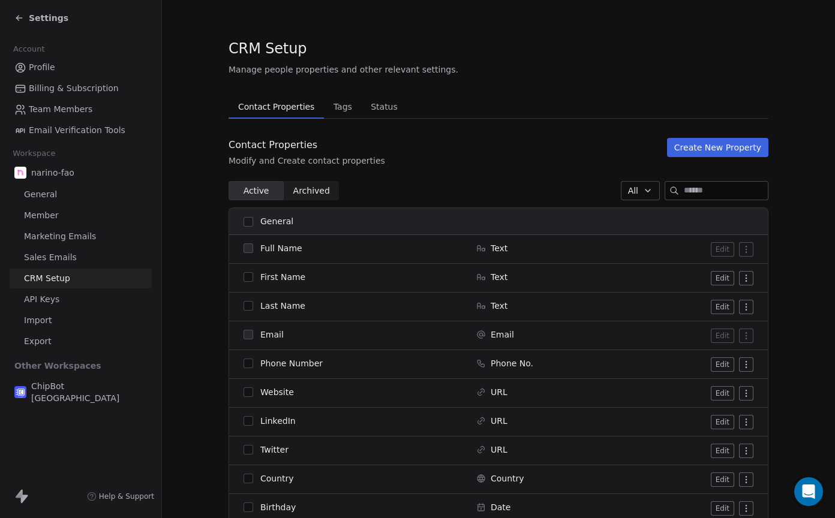
click at [728, 152] on button "Create New Property" at bounding box center [717, 147] width 101 height 19
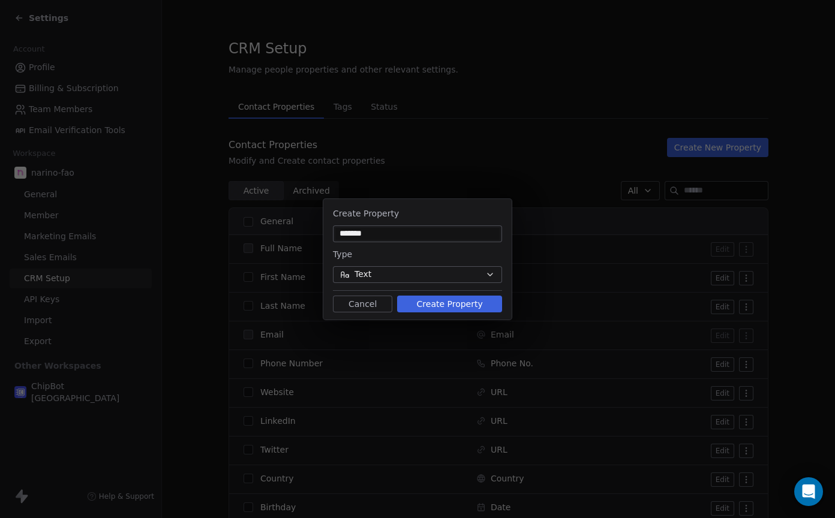
type input "*******"
click at [490, 277] on icon "button" at bounding box center [490, 275] width 10 height 10
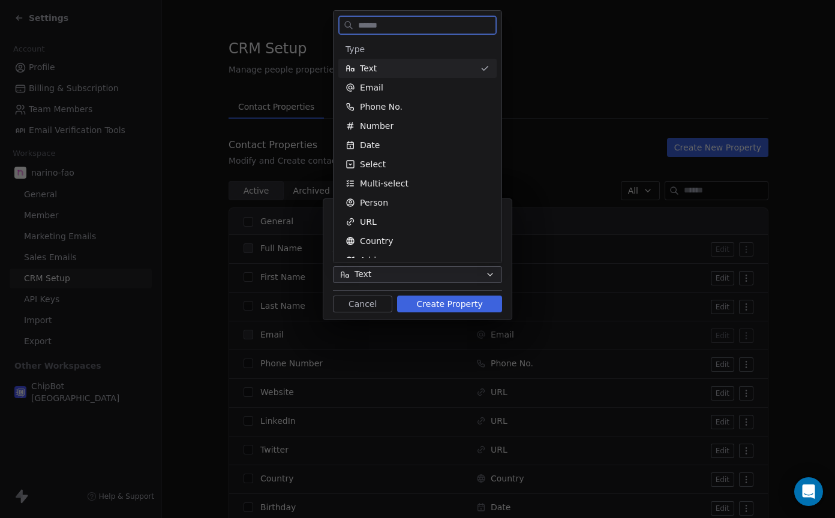
click at [449, 71] on div "Text" at bounding box center [410, 68] width 130 height 12
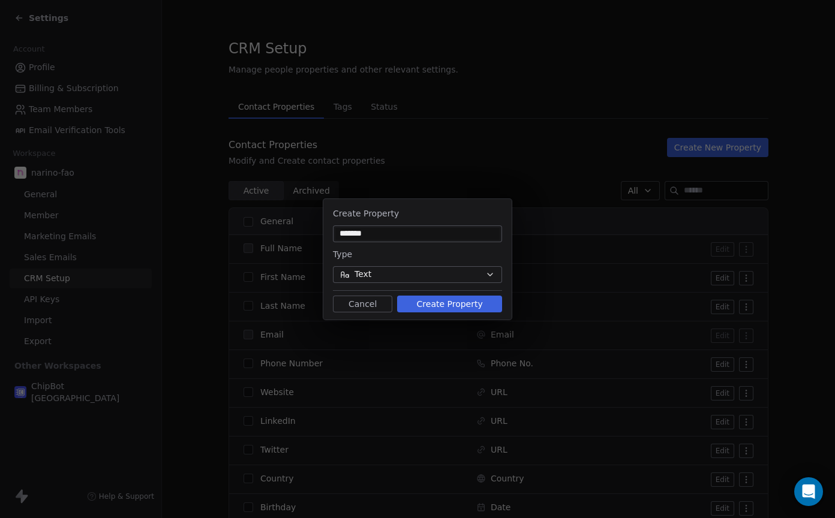
click at [466, 305] on button "Create Property" at bounding box center [449, 304] width 105 height 17
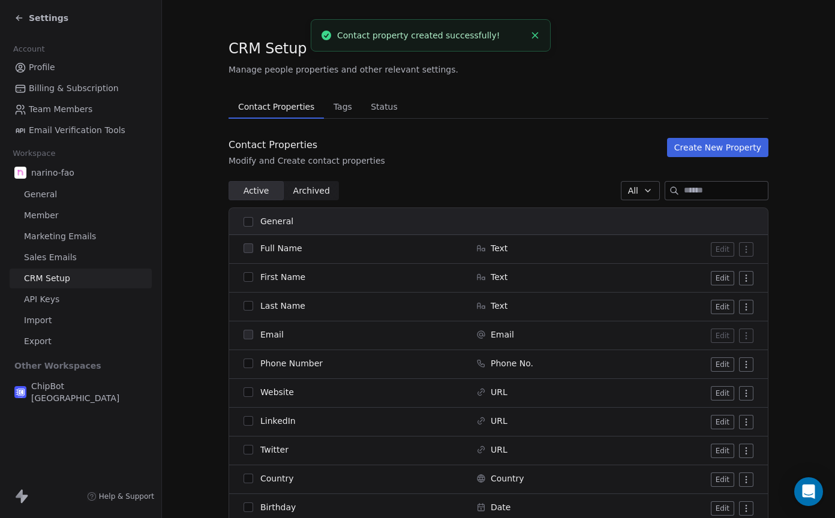
click at [704, 151] on button "Create New Property" at bounding box center [717, 147] width 101 height 19
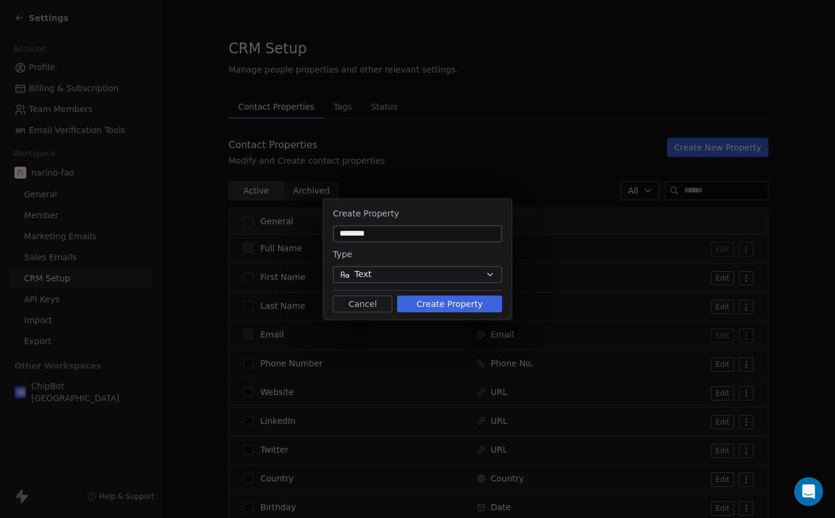
type input "********"
click at [483, 276] on button "Text" at bounding box center [417, 274] width 169 height 17
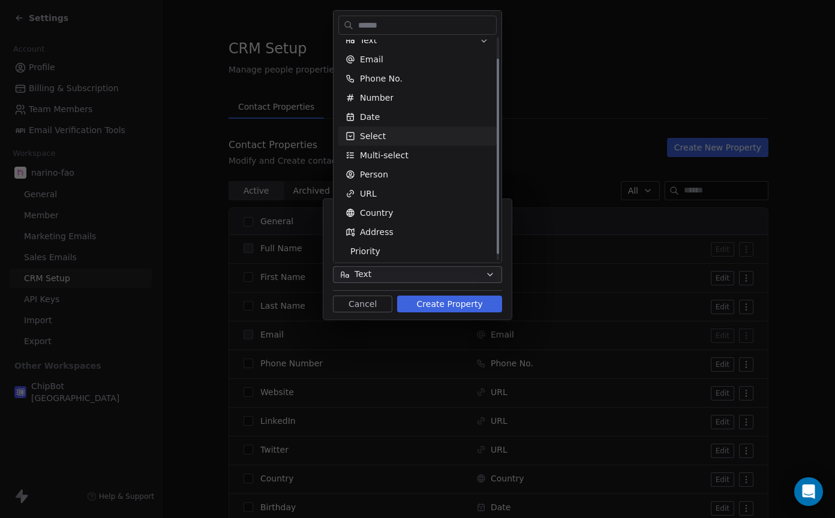
scroll to position [31, 0]
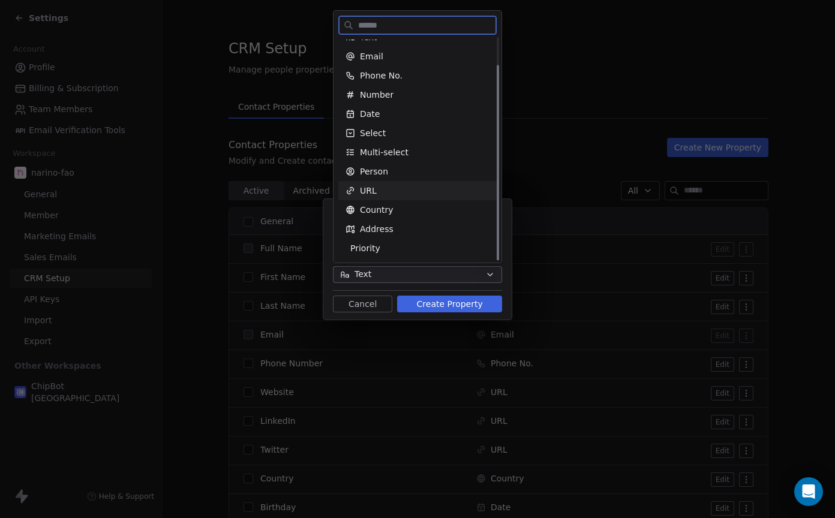
click at [447, 188] on div "URL" at bounding box center [417, 191] width 144 height 12
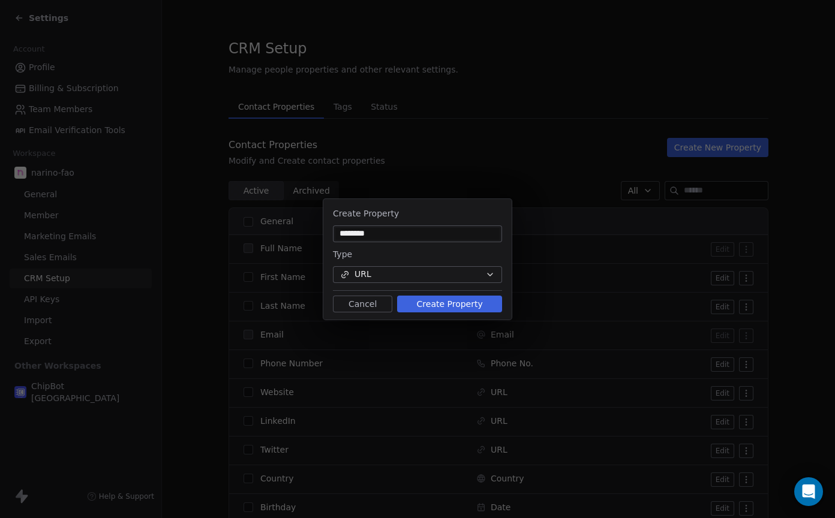
click at [456, 305] on button "Create Property" at bounding box center [449, 304] width 105 height 17
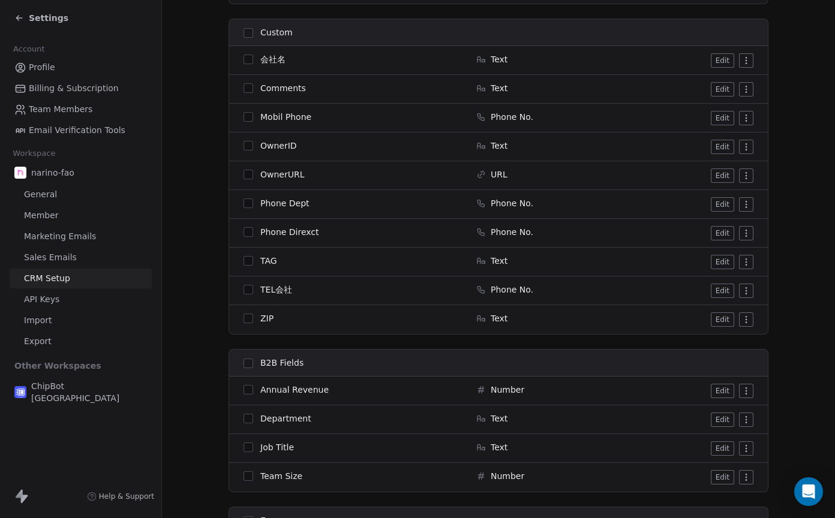
scroll to position [1122, 0]
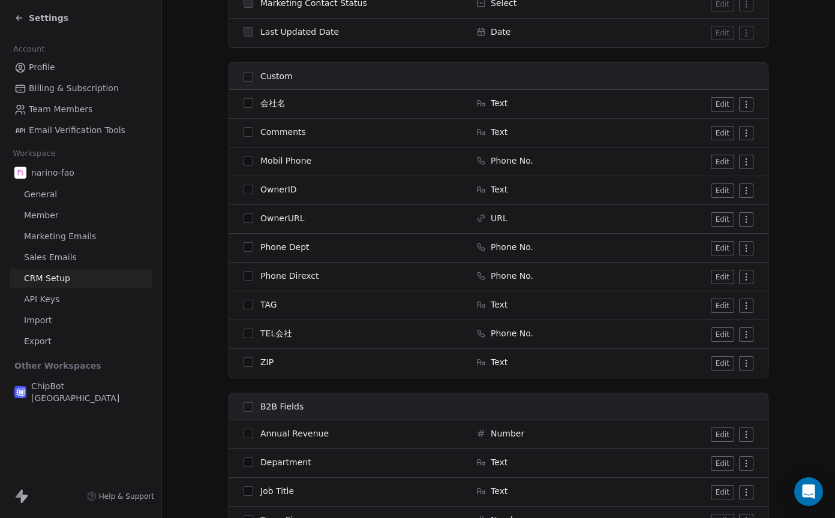
click at [43, 191] on span "General" at bounding box center [40, 194] width 33 height 13
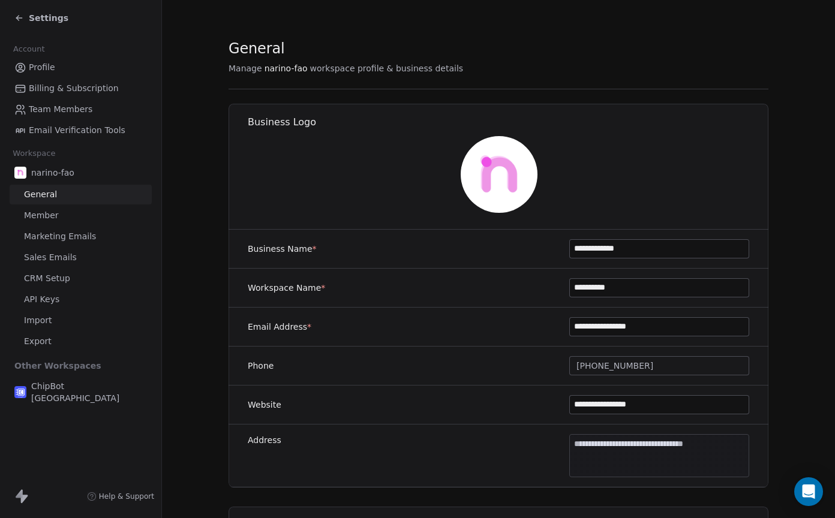
click at [52, 218] on span "Member" at bounding box center [41, 215] width 35 height 13
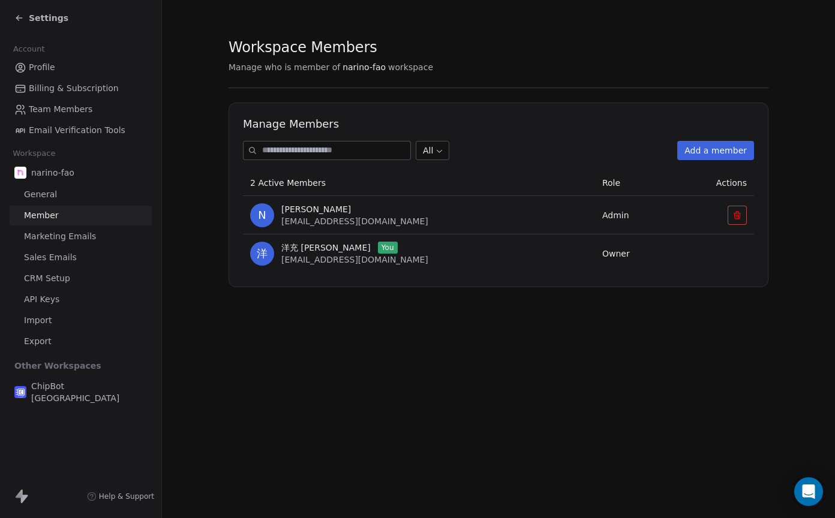
click at [12, 17] on div "Settings" at bounding box center [80, 18] width 161 height 36
click at [43, 64] on span "Profile" at bounding box center [42, 67] width 26 height 13
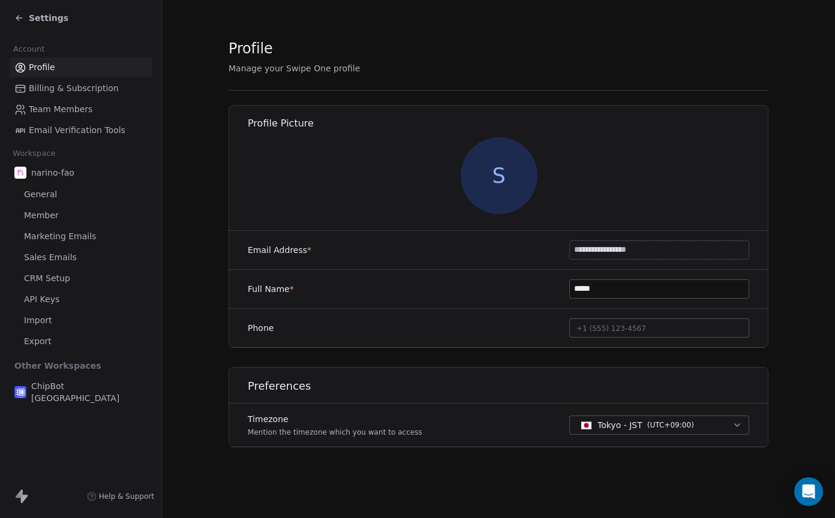
click at [19, 19] on icon at bounding box center [19, 18] width 10 height 10
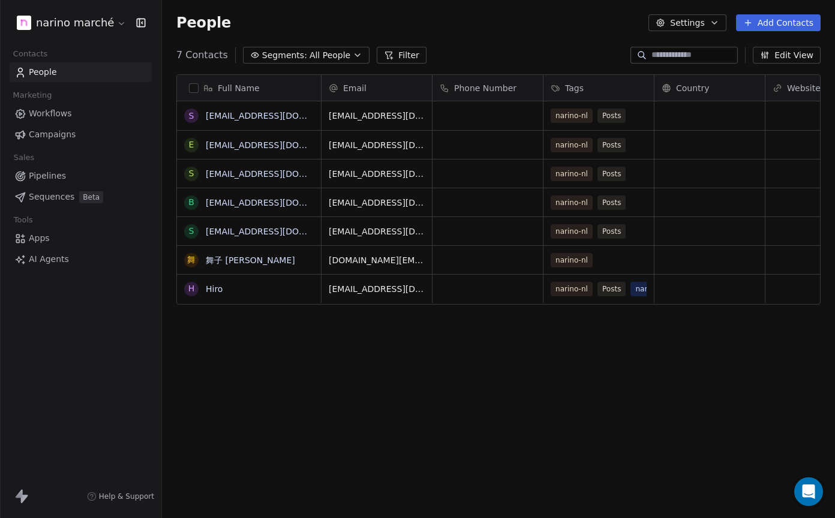
scroll to position [456, 673]
click at [772, 28] on button "Add Contacts" at bounding box center [778, 22] width 85 height 17
click at [772, 48] on span "Create new contact" at bounding box center [781, 49] width 82 height 13
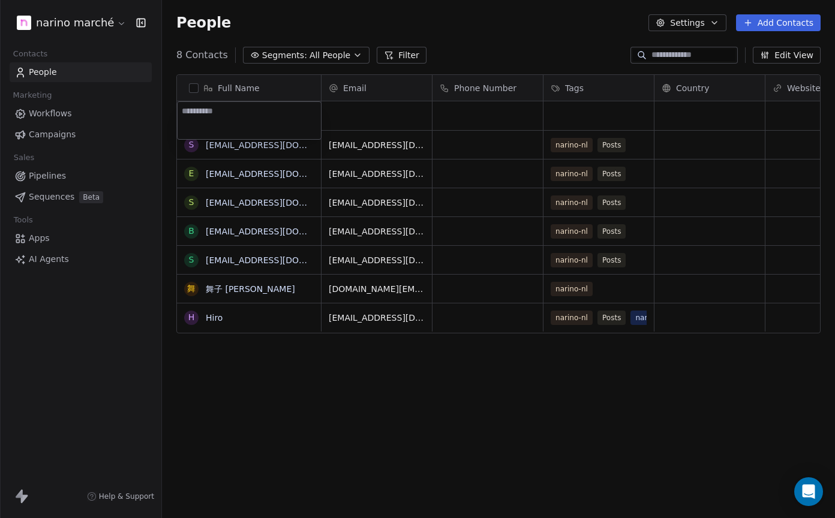
click at [772, 48] on html "narino marché Contacts People Marketing Workflows Campaigns Sales Pipelines Seq…" at bounding box center [417, 259] width 835 height 518
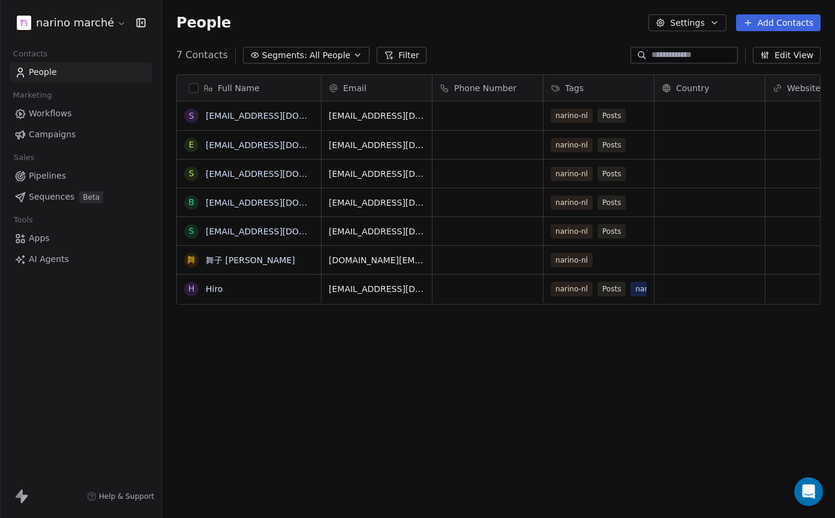
click at [776, 32] on div "People Settings Add Contacts" at bounding box center [498, 23] width 673 height 46
click at [775, 26] on button "Add Contacts" at bounding box center [778, 22] width 85 height 17
click at [775, 26] on html "narino marché Contacts People Marketing Workflows Campaigns Sales Pipelines Seq…" at bounding box center [417, 259] width 835 height 518
click at [775, 26] on button "Add Contacts" at bounding box center [778, 22] width 85 height 17
click at [772, 50] on span "Create new contact" at bounding box center [781, 49] width 82 height 13
